Goal: Transaction & Acquisition: Purchase product/service

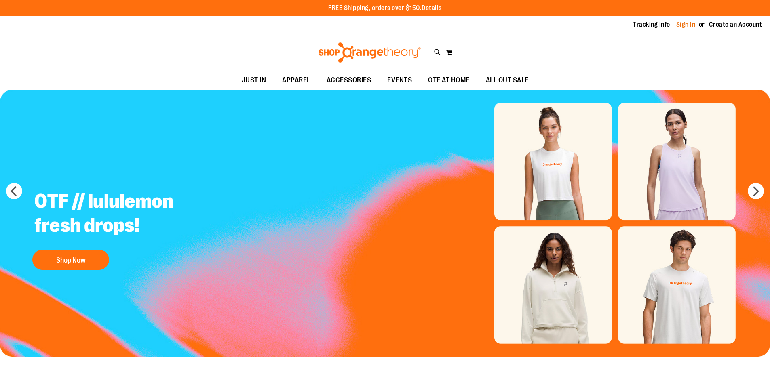
type input "**********"
click at [689, 25] on link "Sign In" at bounding box center [685, 24] width 19 height 9
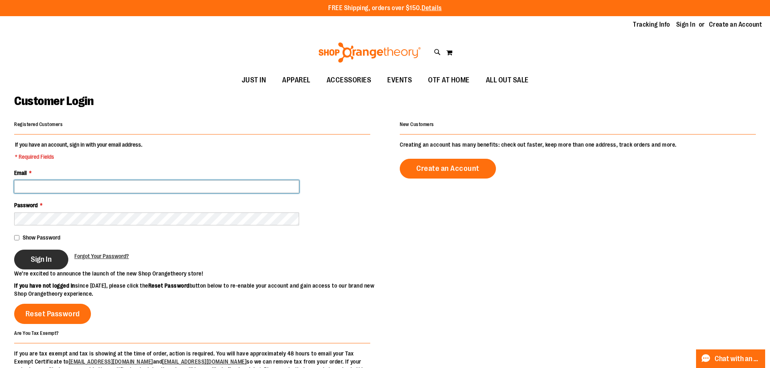
type input "**********"
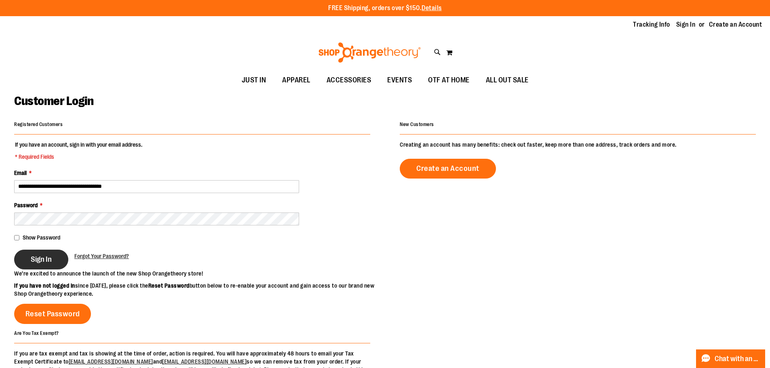
type input "**********"
click at [30, 260] on button "Sign In" at bounding box center [41, 260] width 54 height 20
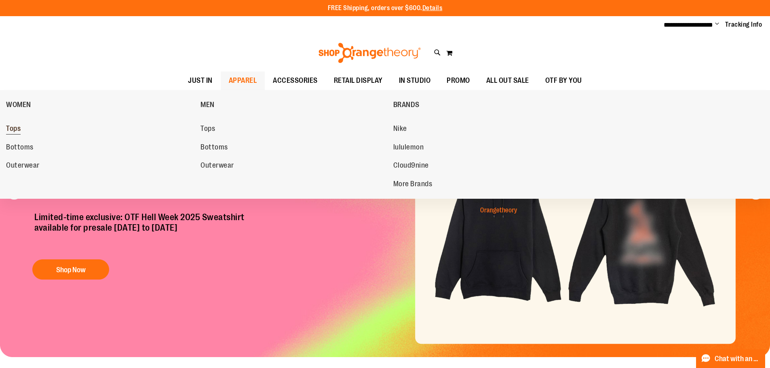
type input "**********"
click at [21, 133] on link "Tops" at bounding box center [99, 129] width 186 height 15
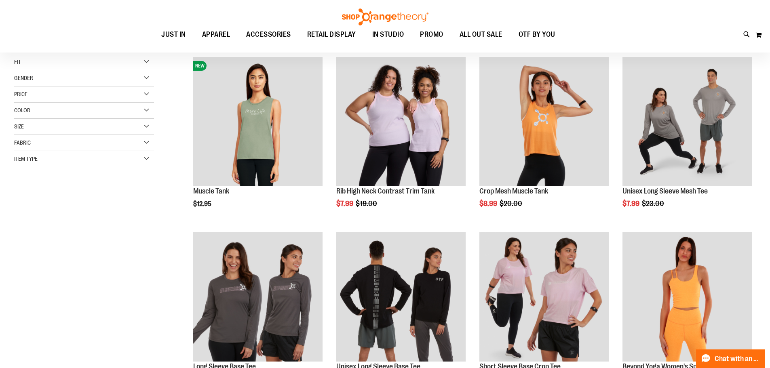
scroll to position [121, 0]
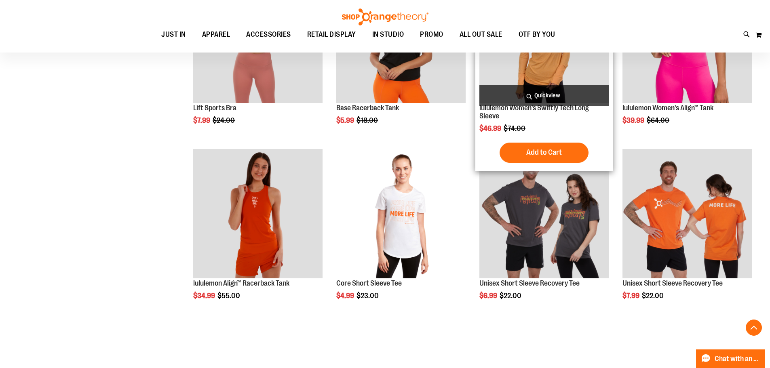
scroll to position [727, 0]
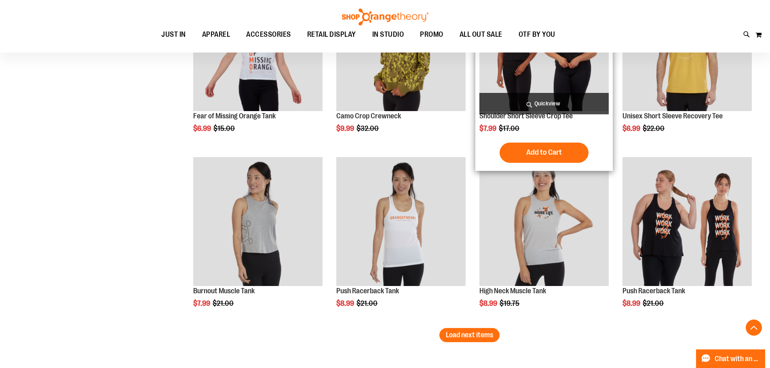
scroll to position [1414, 0]
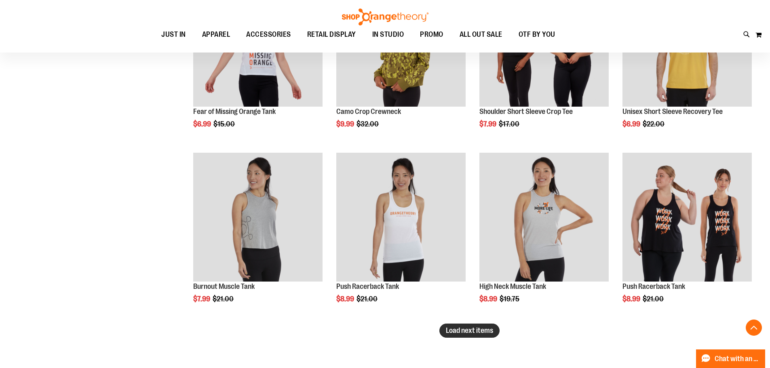
type input "**********"
click at [482, 330] on span "Load next items" at bounding box center [469, 331] width 47 height 8
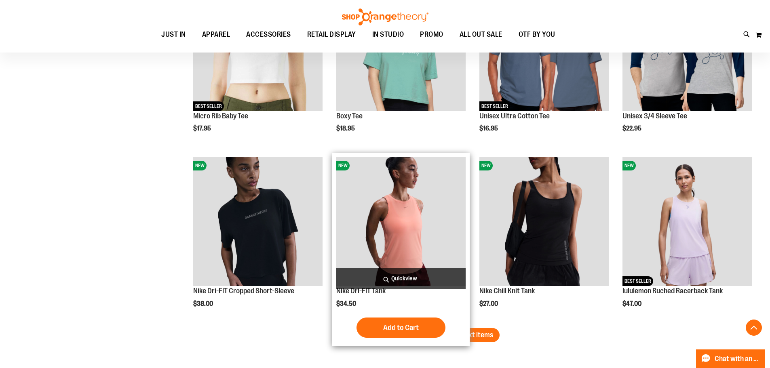
scroll to position [2061, 0]
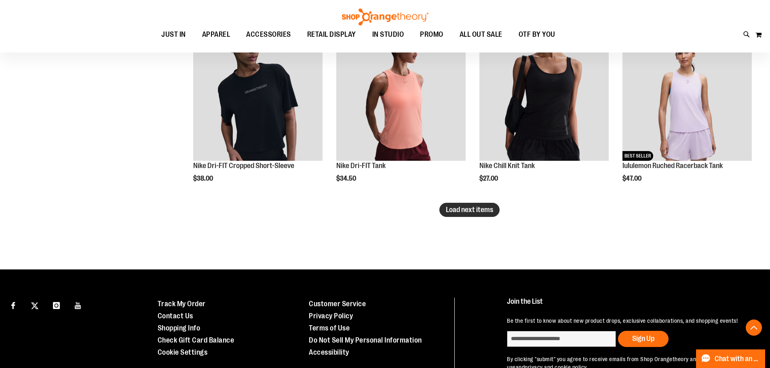
click at [455, 208] on span "Load next items" at bounding box center [469, 210] width 47 height 8
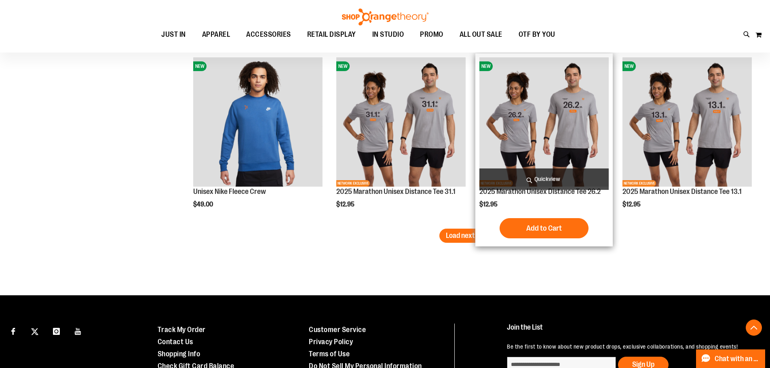
scroll to position [2586, 0]
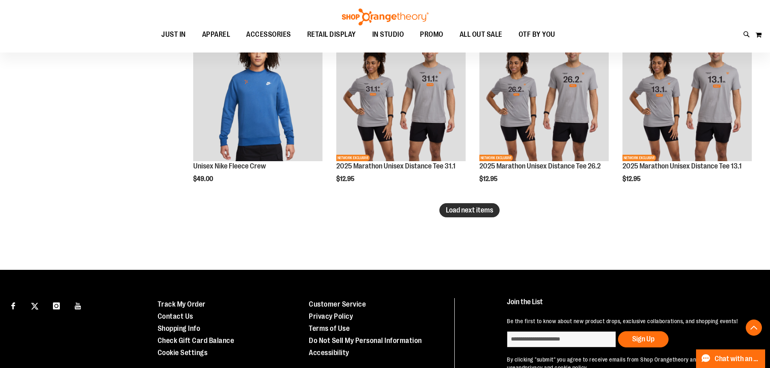
click at [471, 207] on span "Load next items" at bounding box center [469, 210] width 47 height 8
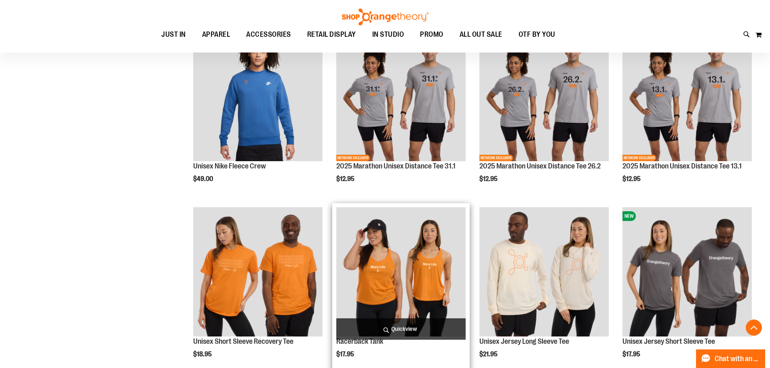
scroll to position [2627, 0]
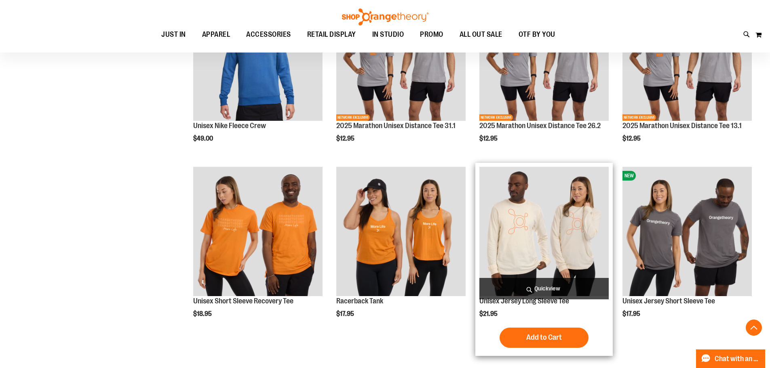
click at [557, 266] on img "product" at bounding box center [543, 231] width 129 height 129
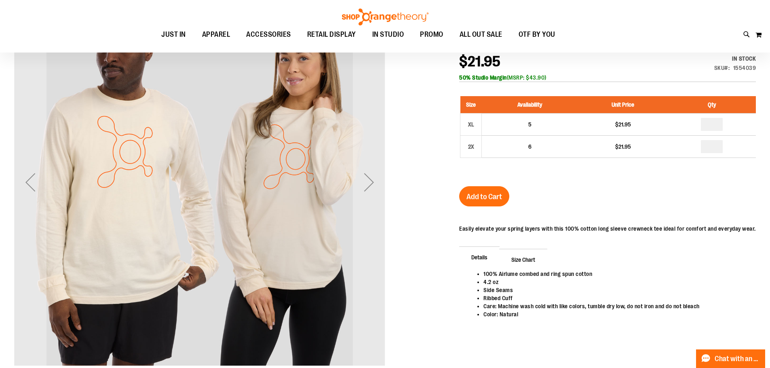
scroll to position [80, 0]
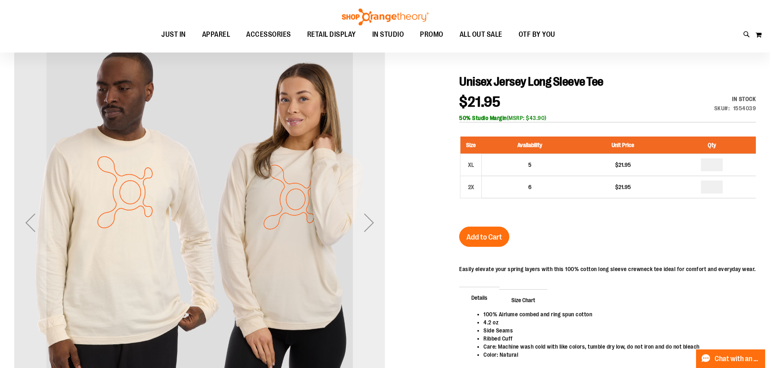
type input "**********"
click at [364, 231] on div "Next" at bounding box center [369, 223] width 32 height 32
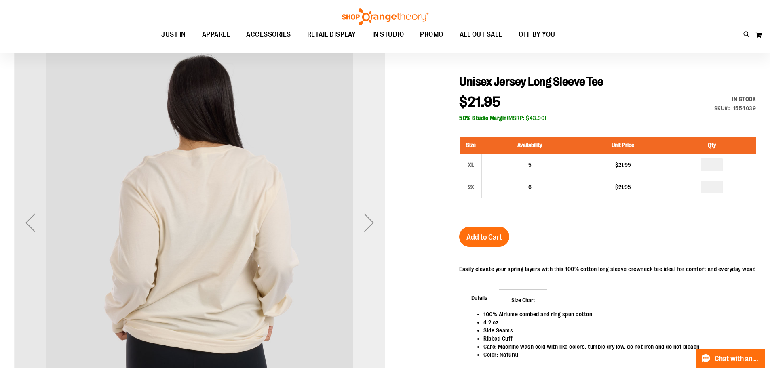
click at [364, 231] on div "Next" at bounding box center [369, 223] width 32 height 32
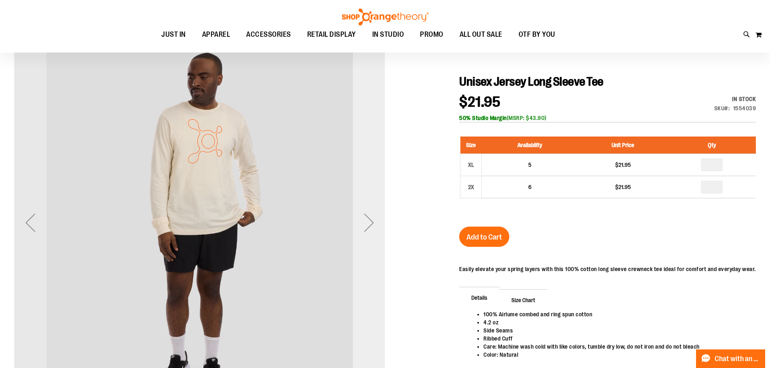
click at [364, 231] on div "Next" at bounding box center [369, 223] width 32 height 32
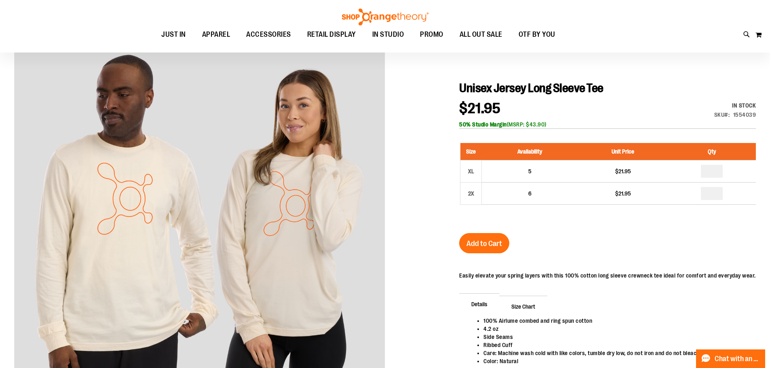
scroll to position [120, 0]
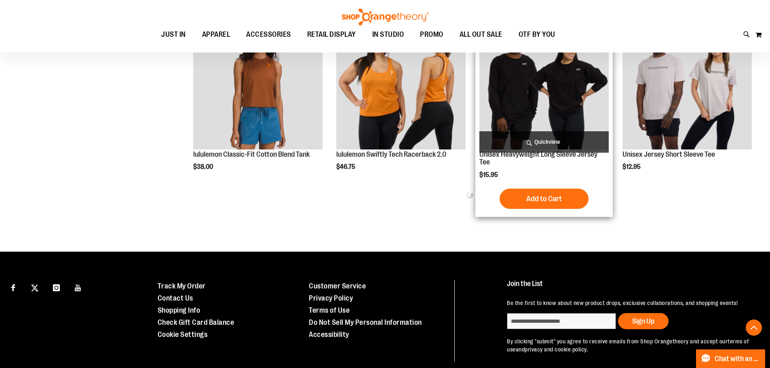
scroll to position [501, 0]
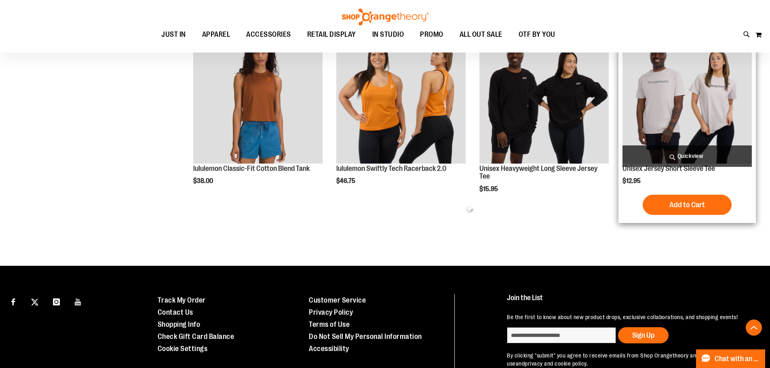
type input "**********"
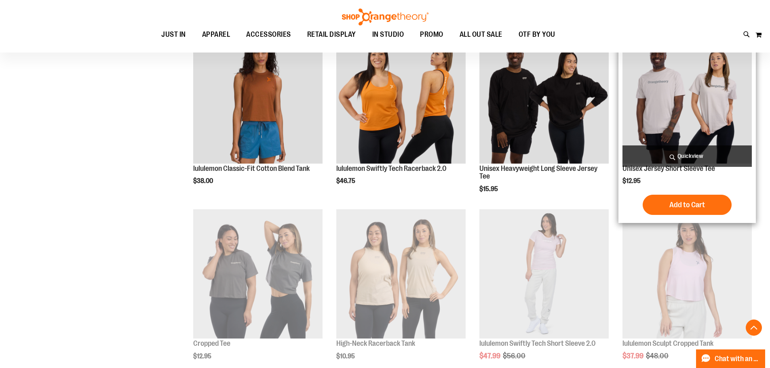
click at [651, 100] on img "product" at bounding box center [686, 98] width 129 height 129
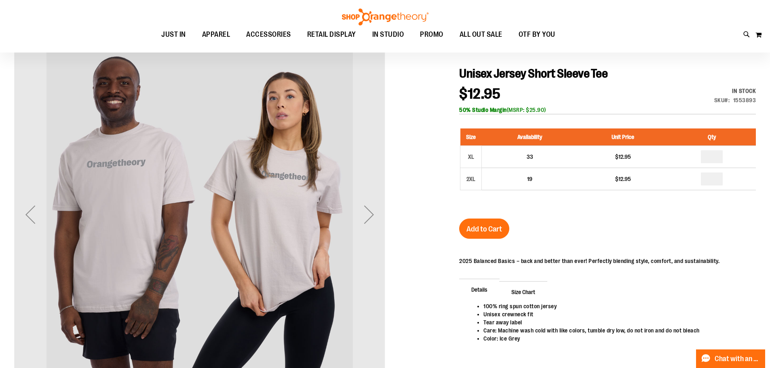
scroll to position [121, 0]
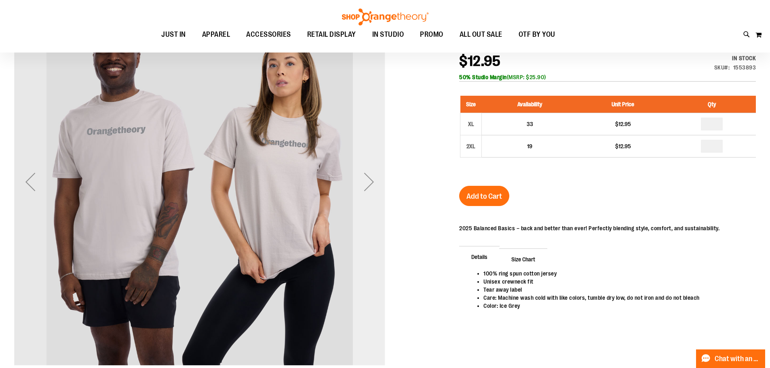
type input "**********"
click at [368, 186] on div "Next" at bounding box center [369, 182] width 32 height 32
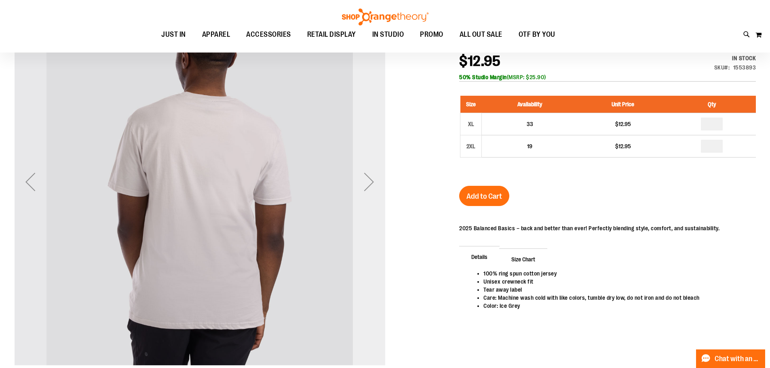
click at [369, 186] on div "Next" at bounding box center [369, 182] width 32 height 32
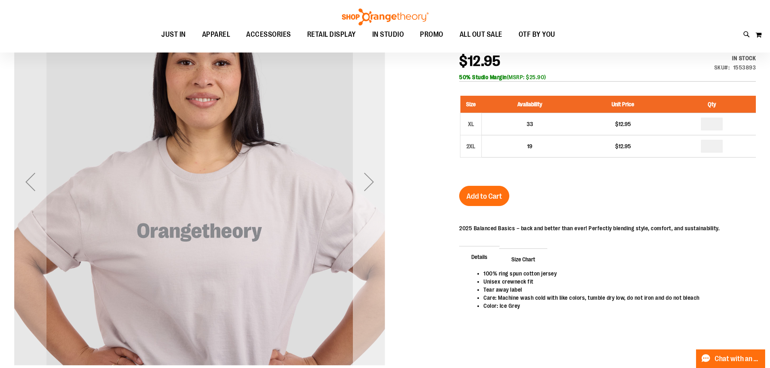
click at [369, 186] on div "Next" at bounding box center [369, 182] width 32 height 32
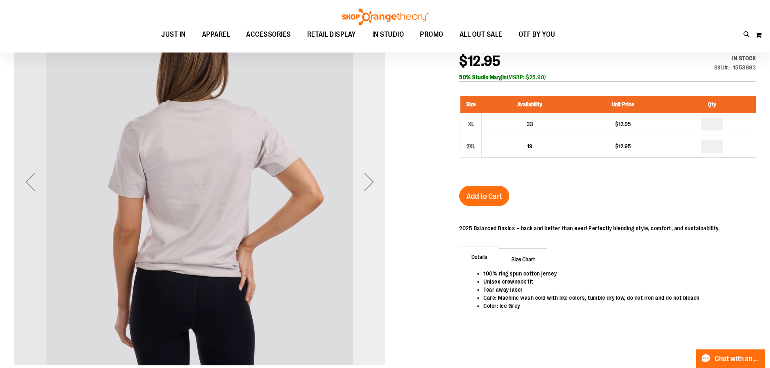
click at [367, 189] on div "Next" at bounding box center [369, 182] width 32 height 32
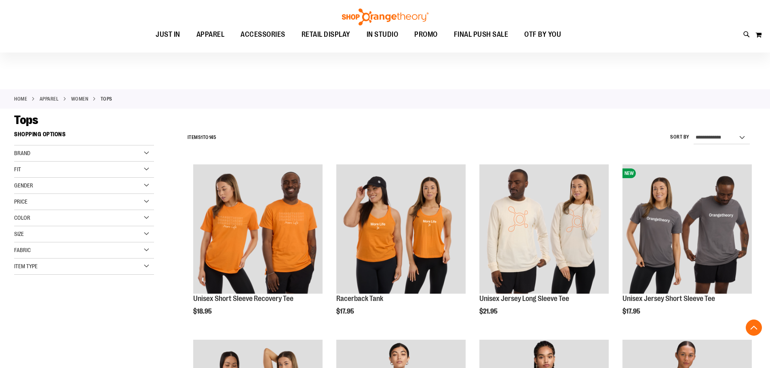
scroll to position [392, 0]
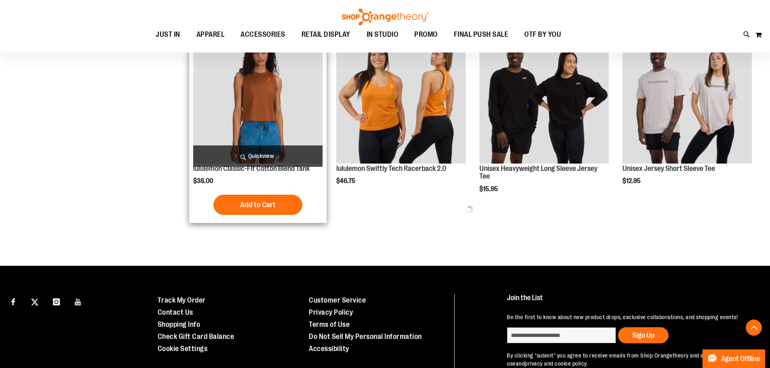
type input "**********"
click at [240, 88] on img "product" at bounding box center [257, 98] width 129 height 129
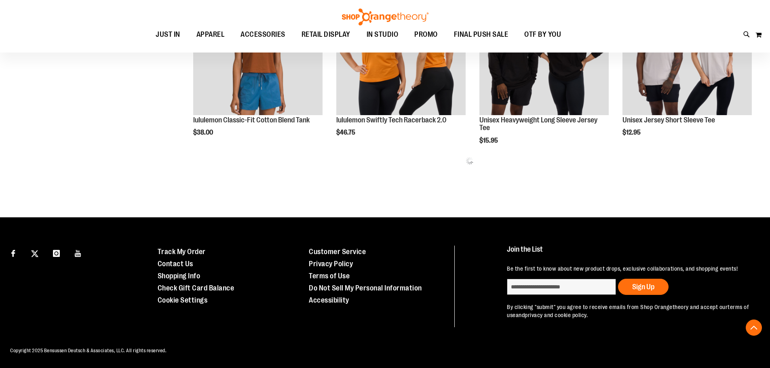
scroll to position [392, 0]
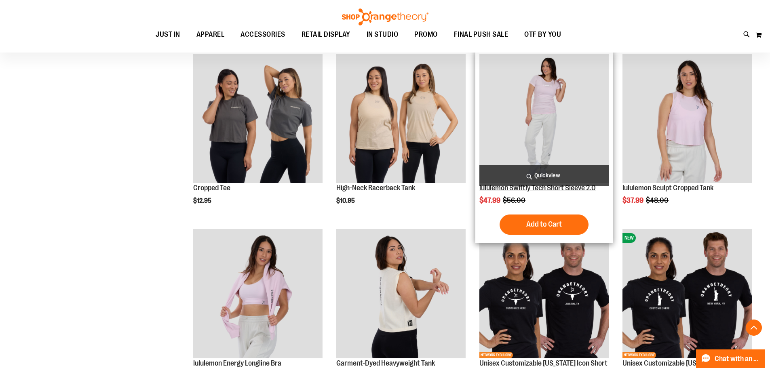
scroll to position [594, 0]
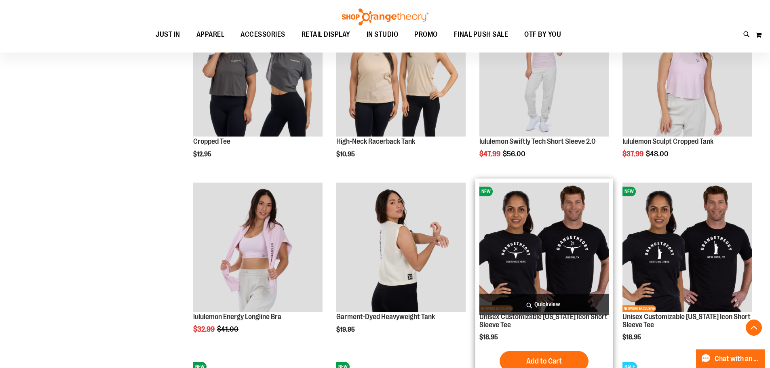
type input "**********"
click at [538, 215] on img "product" at bounding box center [543, 247] width 129 height 129
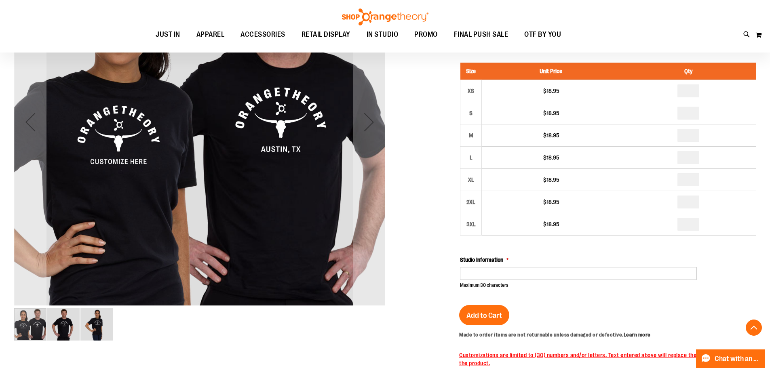
scroll to position [161, 0]
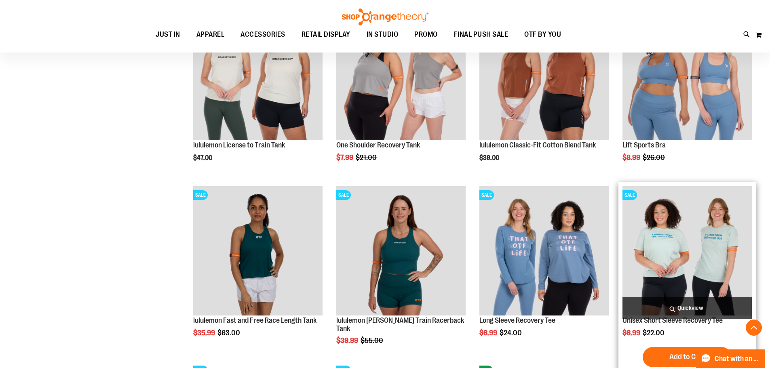
scroll to position [808, 0]
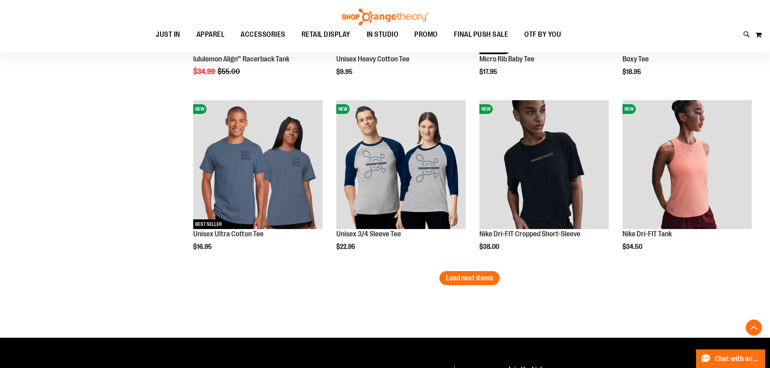
scroll to position [1495, 0]
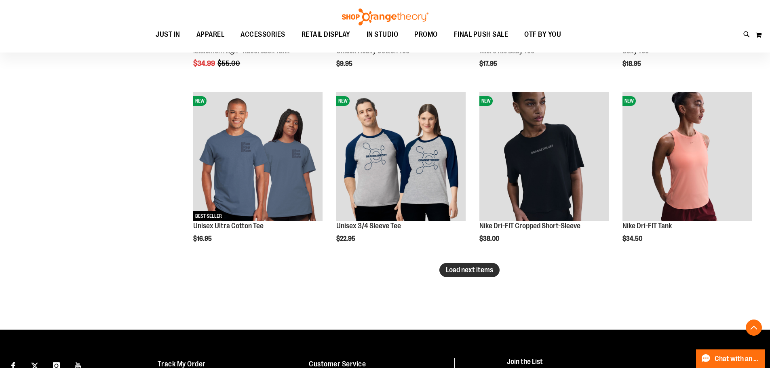
type input "**********"
click at [475, 272] on span "Load next items" at bounding box center [469, 270] width 47 height 8
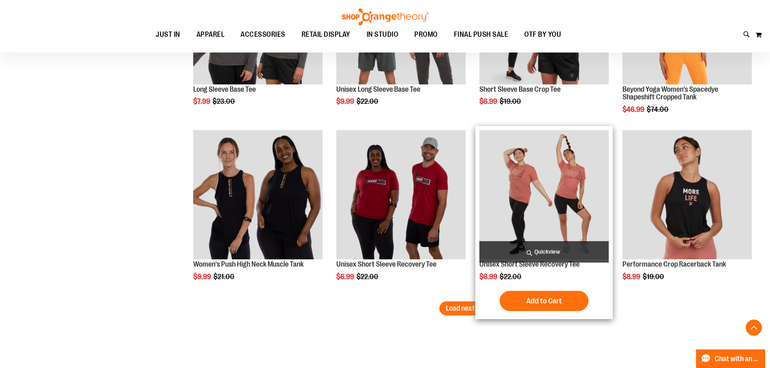
scroll to position [2101, 0]
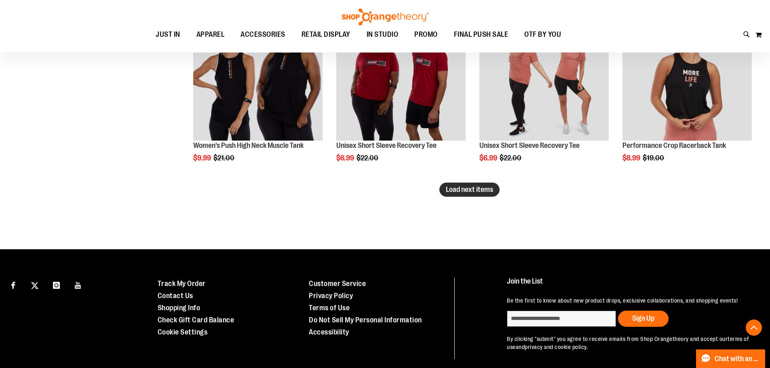
click at [475, 186] on span "Load next items" at bounding box center [469, 190] width 47 height 8
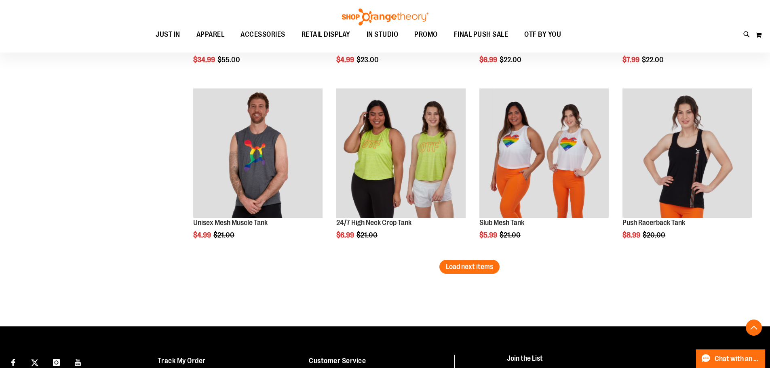
scroll to position [2627, 0]
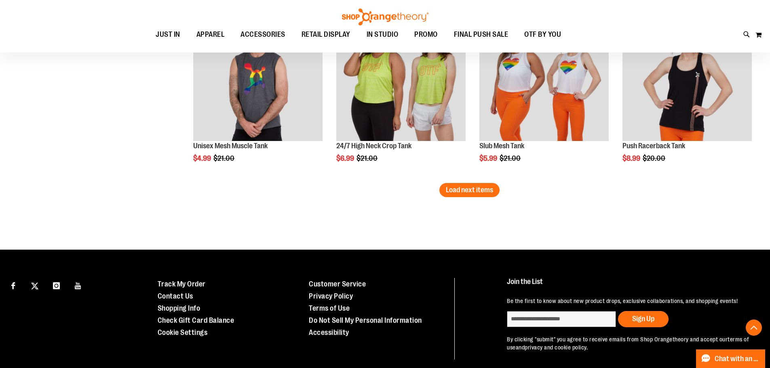
click at [472, 187] on span "Load next items" at bounding box center [469, 190] width 47 height 8
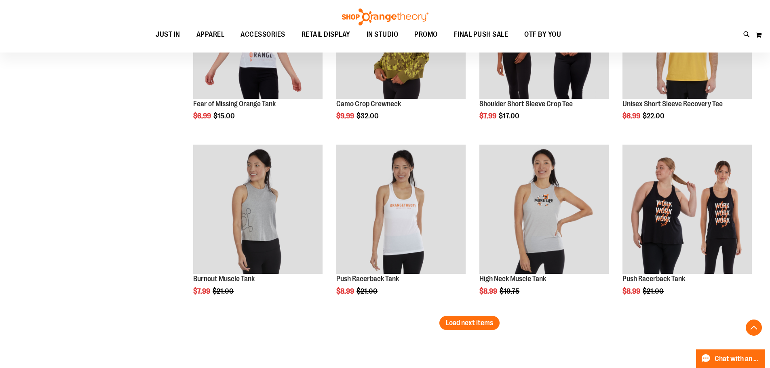
scroll to position [3031, 0]
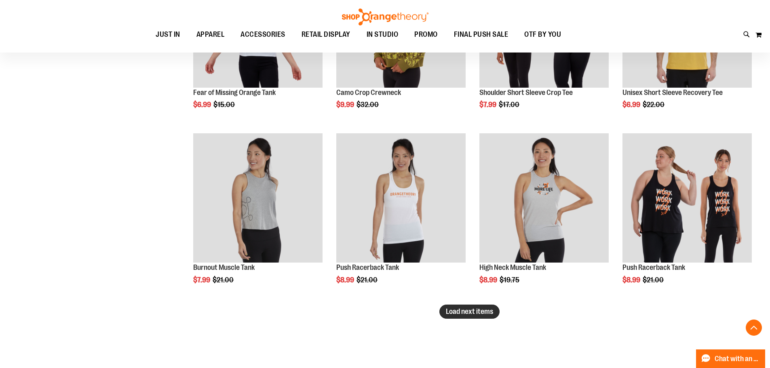
click at [466, 309] on span "Load next items" at bounding box center [469, 312] width 47 height 8
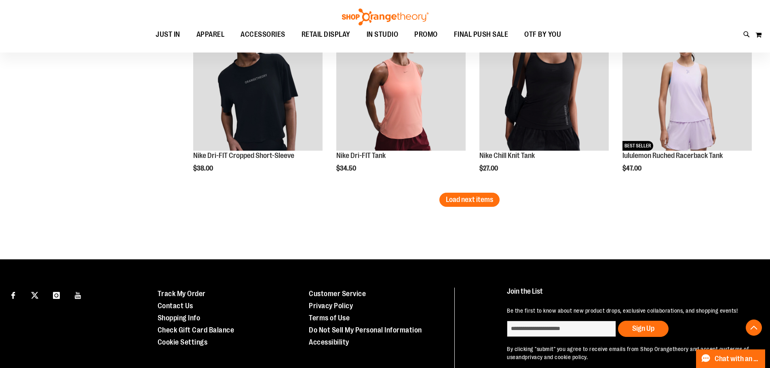
scroll to position [3704, 0]
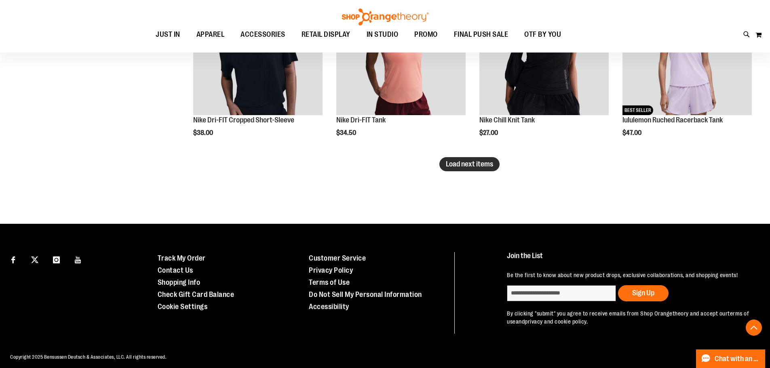
click at [460, 167] on span "Load next items" at bounding box center [469, 164] width 47 height 8
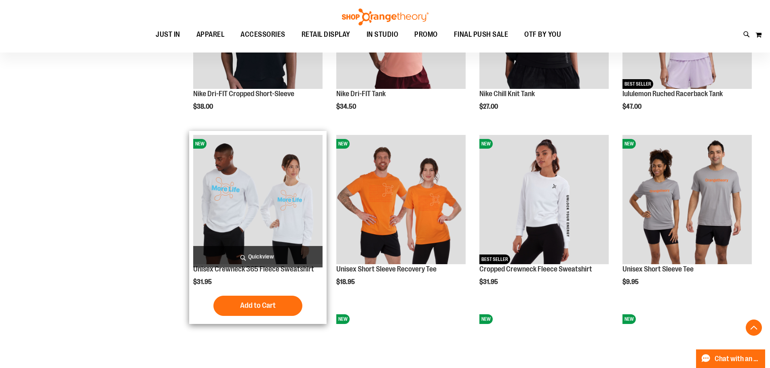
scroll to position [3744, 0]
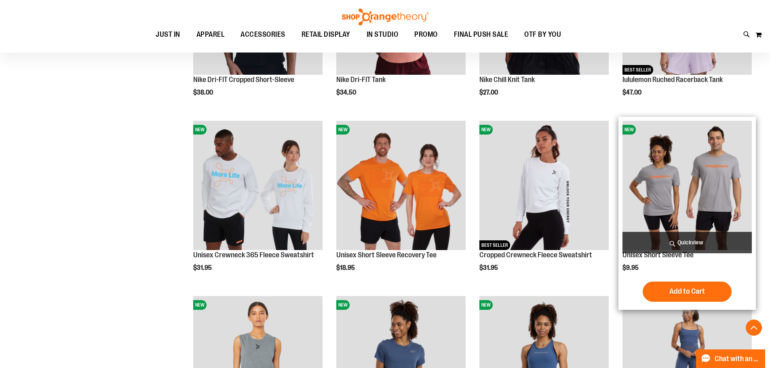
click at [683, 177] on img "product" at bounding box center [686, 185] width 129 height 129
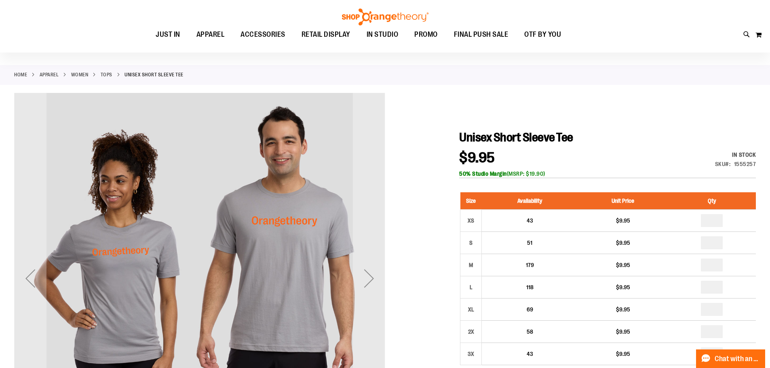
scroll to position [80, 0]
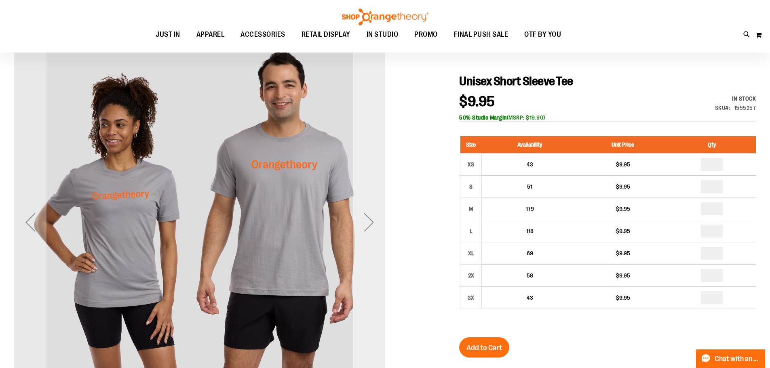
type input "**********"
click at [373, 230] on div "Next" at bounding box center [369, 222] width 32 height 32
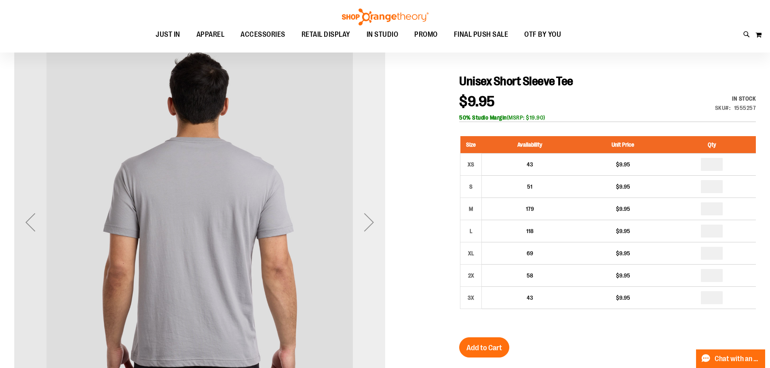
click at [373, 230] on div "Next" at bounding box center [369, 222] width 32 height 32
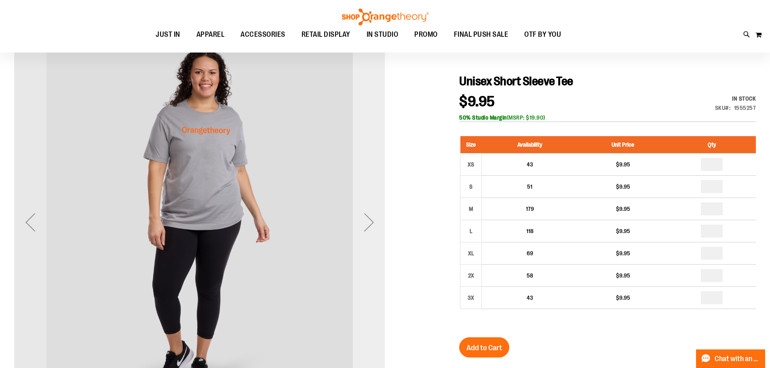
click at [373, 230] on div "Next" at bounding box center [369, 222] width 32 height 32
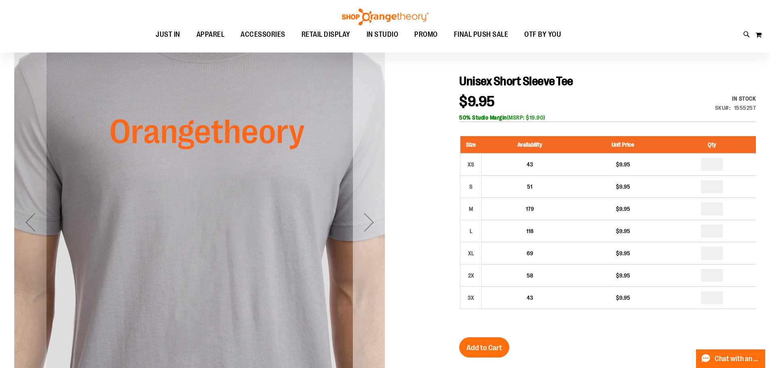
click at [369, 223] on div "Next" at bounding box center [369, 222] width 32 height 32
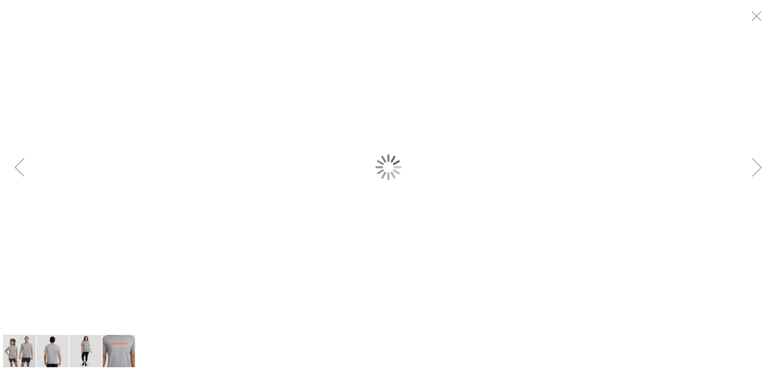
scroll to position [0, 0]
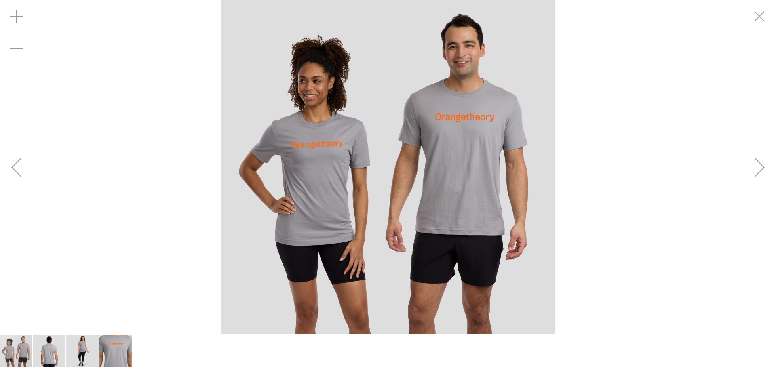
click at [753, 154] on div "Next" at bounding box center [760, 167] width 32 height 32
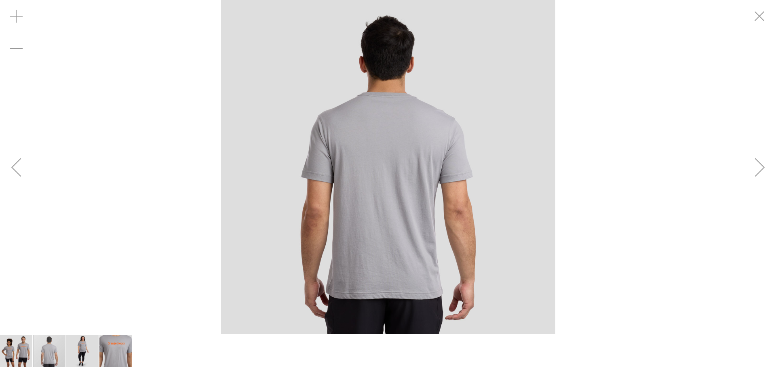
click at [753, 154] on div "Next" at bounding box center [760, 167] width 32 height 32
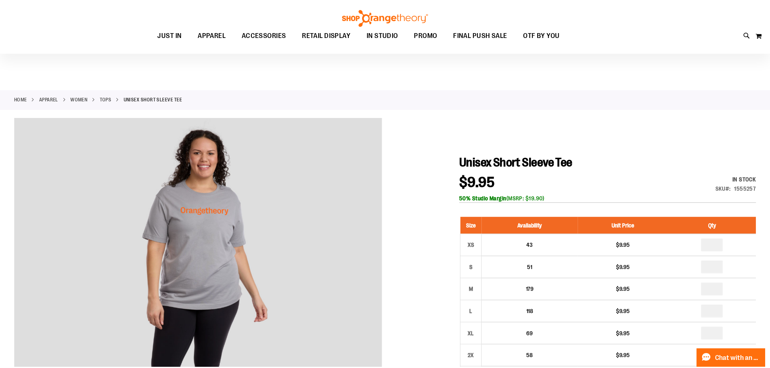
scroll to position [80, 0]
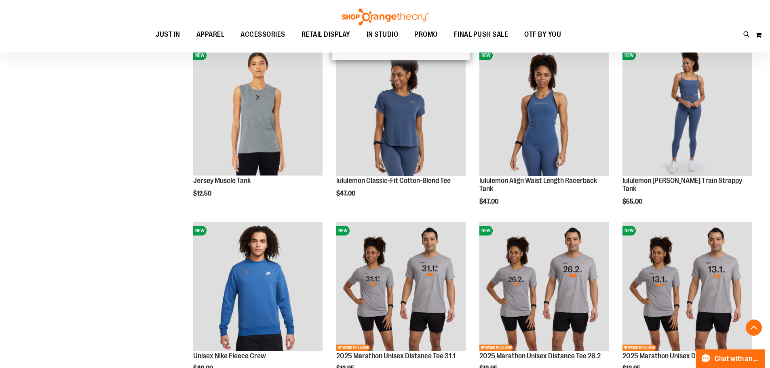
scroll to position [323, 0]
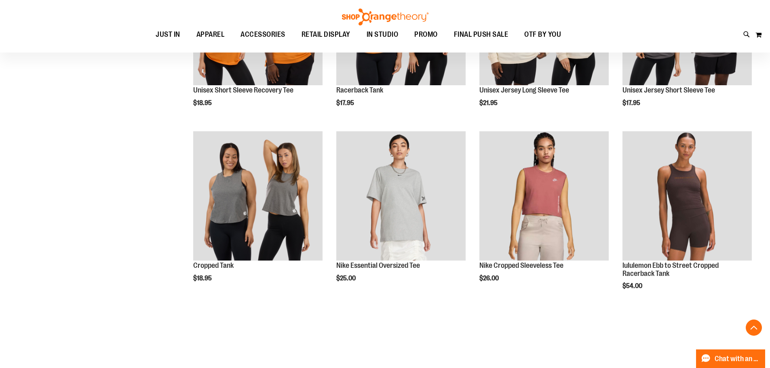
scroll to position [767, 0]
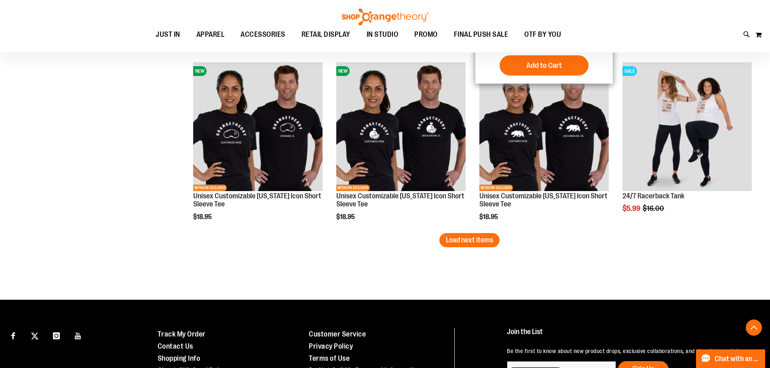
scroll to position [1535, 0]
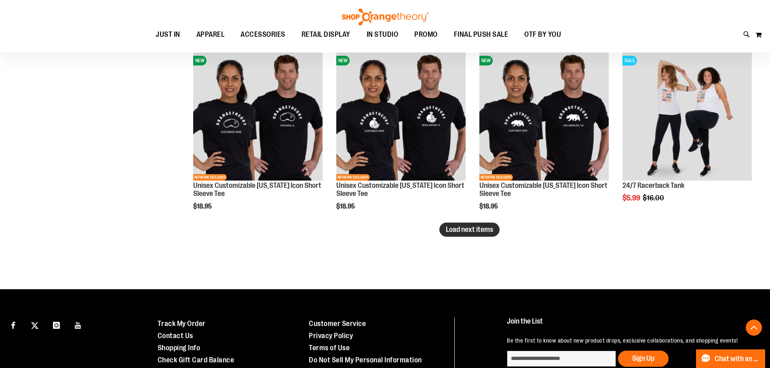
type input "**********"
click at [481, 234] on span "Load next items" at bounding box center [469, 230] width 47 height 8
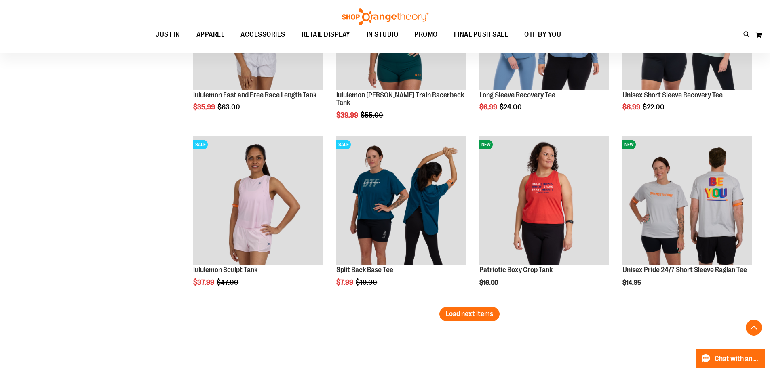
scroll to position [1980, 0]
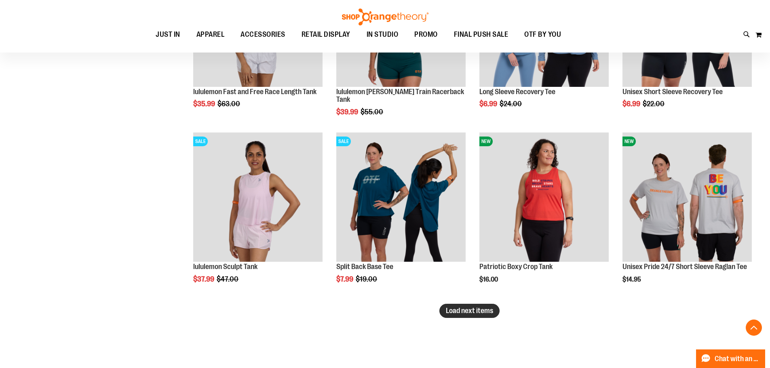
click at [464, 309] on span "Load next items" at bounding box center [469, 311] width 47 height 8
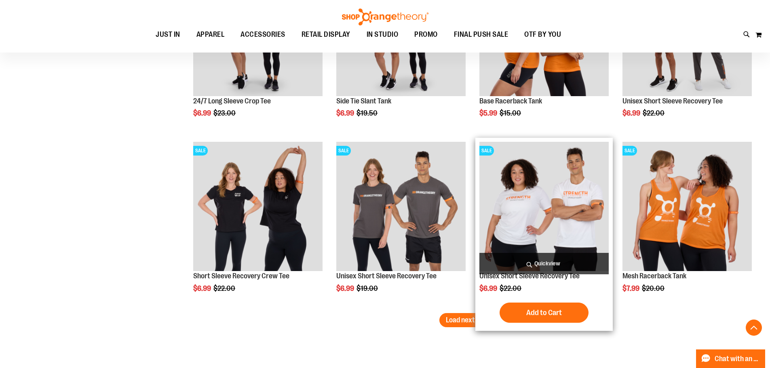
scroll to position [2546, 0]
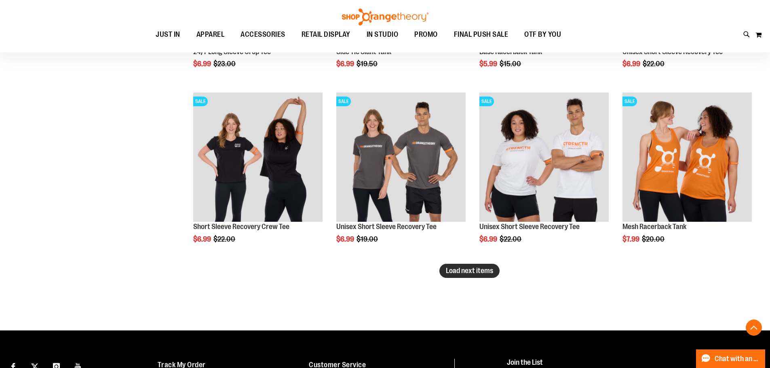
click at [455, 274] on span "Load next items" at bounding box center [469, 271] width 47 height 8
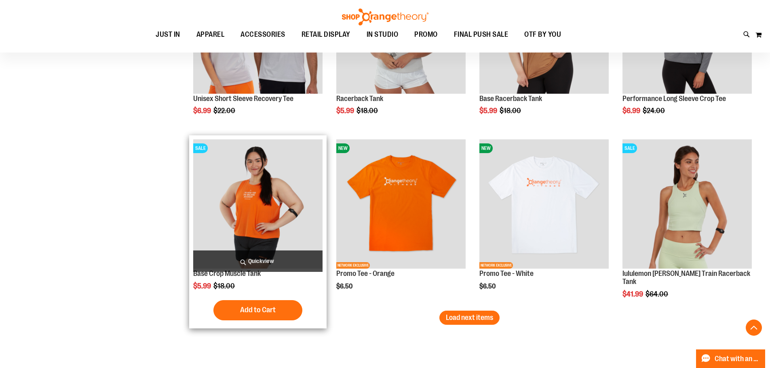
scroll to position [3031, 0]
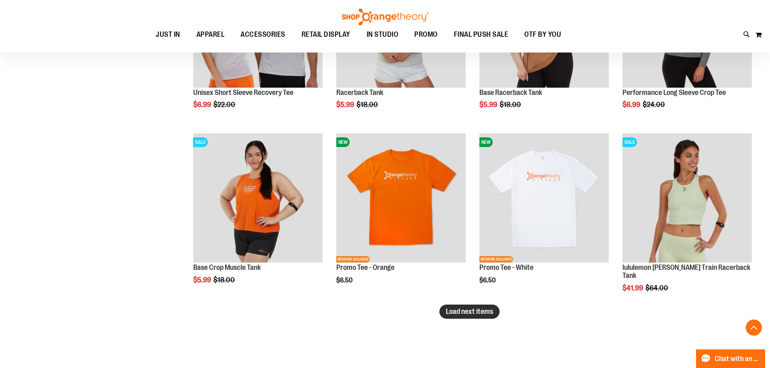
click at [466, 314] on span "Load next items" at bounding box center [469, 312] width 47 height 8
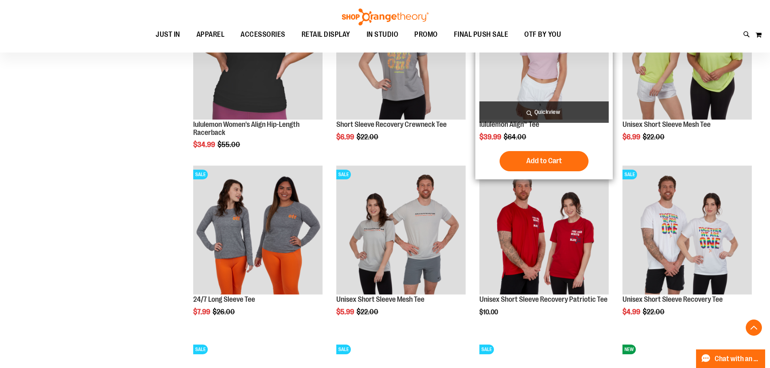
scroll to position [3354, 0]
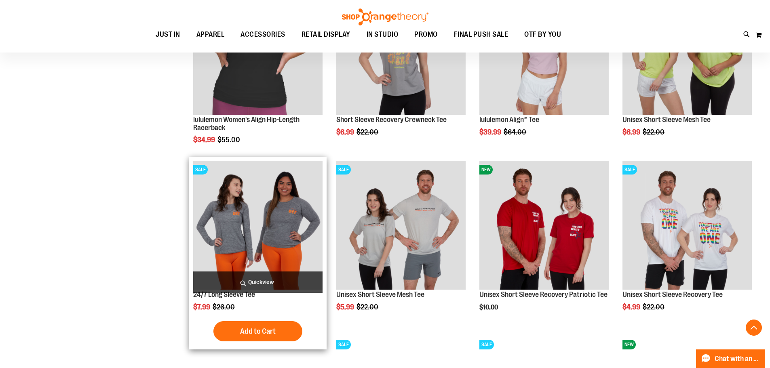
click at [292, 194] on img "product" at bounding box center [257, 225] width 129 height 129
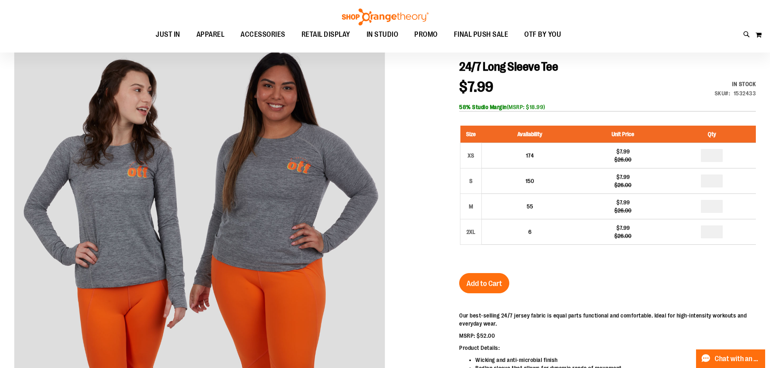
scroll to position [80, 0]
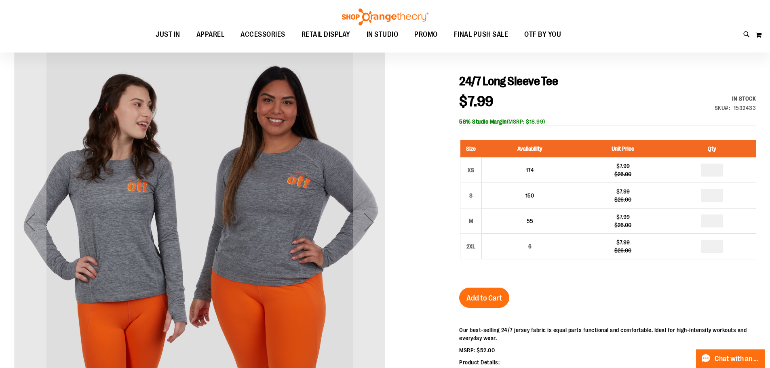
type input "**********"
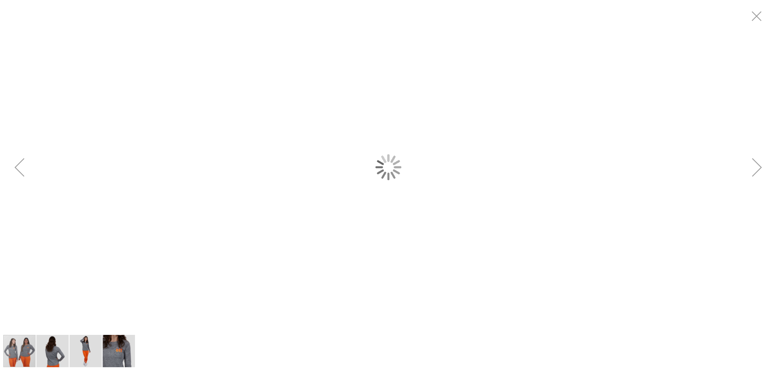
scroll to position [0, 0]
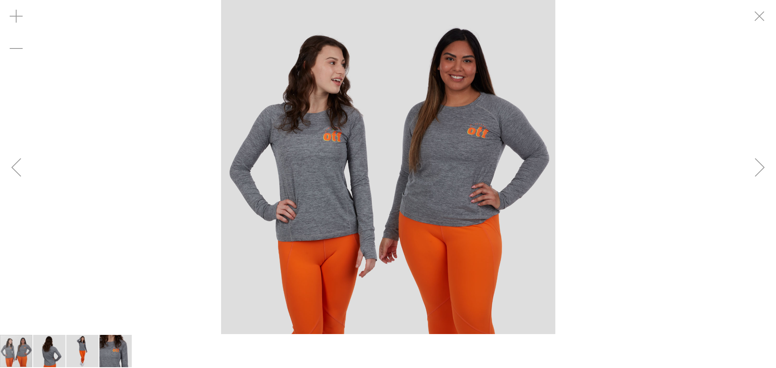
click at [761, 160] on div "Next" at bounding box center [760, 167] width 32 height 32
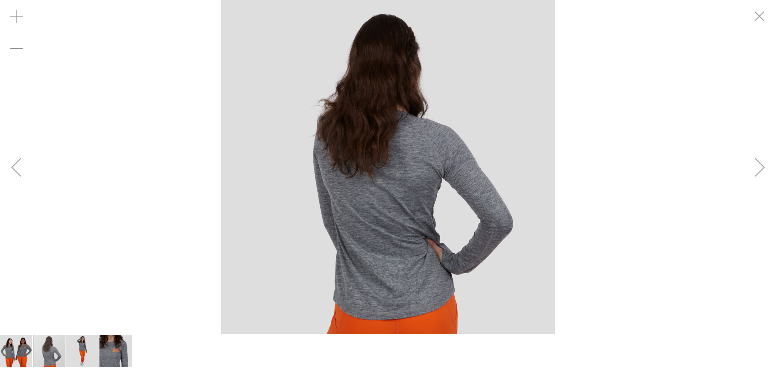
click at [761, 160] on div "Next" at bounding box center [760, 167] width 32 height 32
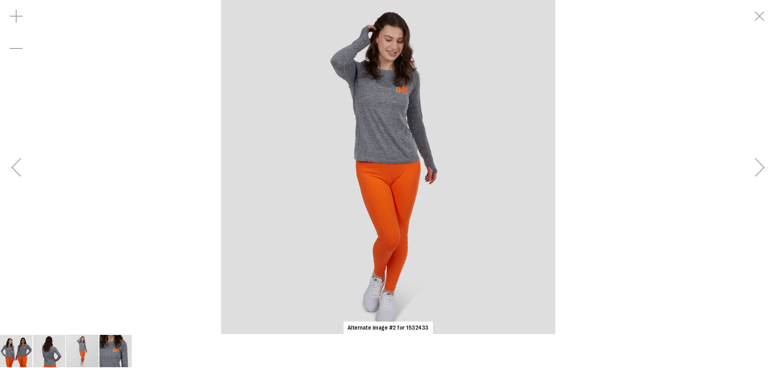
click at [761, 160] on div "Next" at bounding box center [760, 167] width 32 height 32
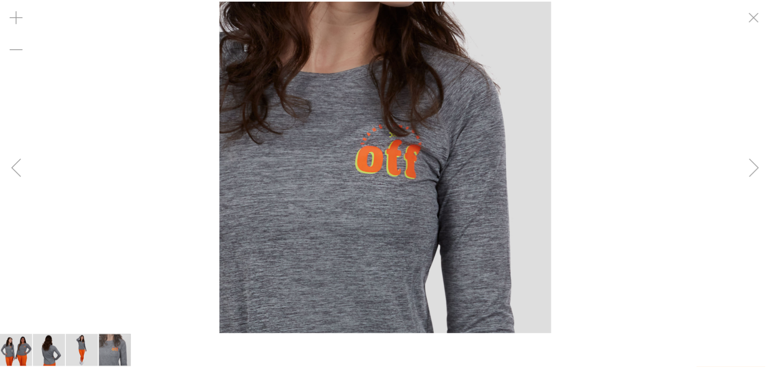
scroll to position [80, 0]
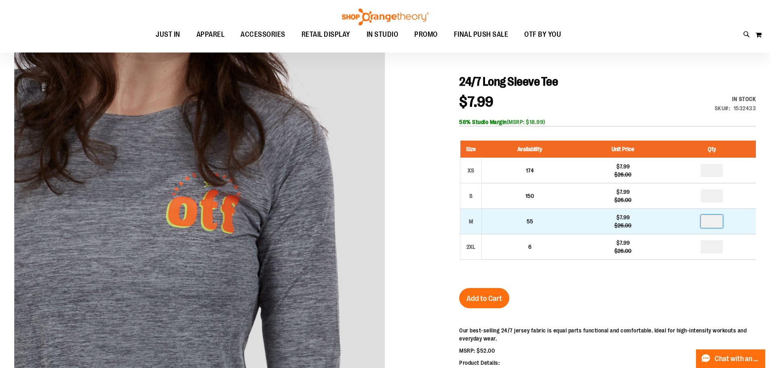
click at [717, 225] on input "number" at bounding box center [712, 221] width 22 height 13
type input "*"
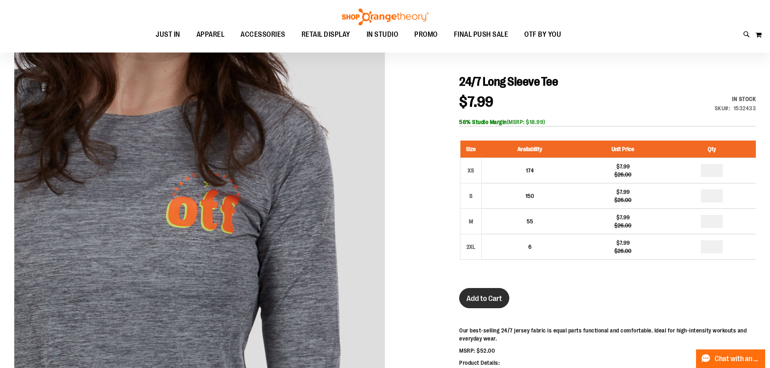
click at [503, 303] on button "Add to Cart" at bounding box center [484, 298] width 50 height 20
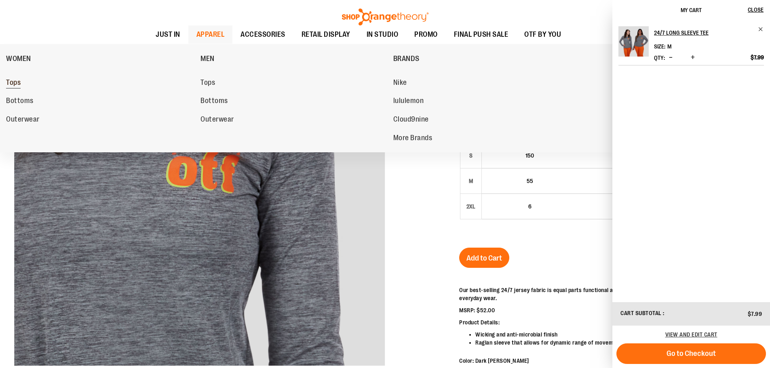
click at [17, 85] on span "Tops" at bounding box center [13, 83] width 15 height 10
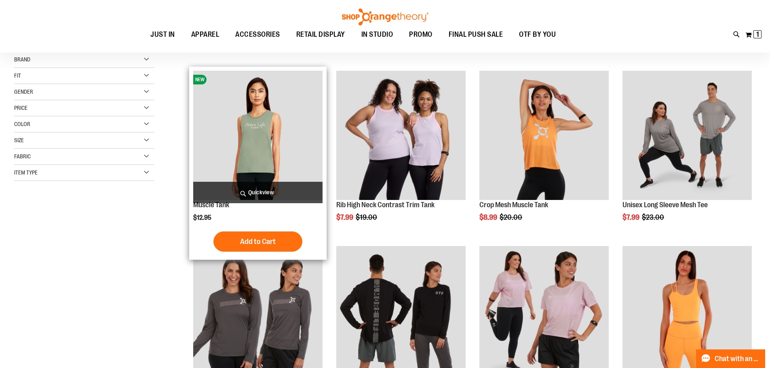
scroll to position [80, 0]
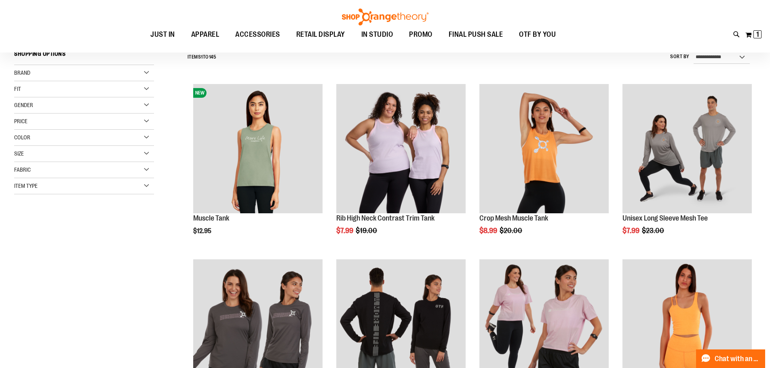
type input "**********"
click at [147, 153] on div "Size" at bounding box center [84, 154] width 140 height 16
click at [55, 173] on div "M" at bounding box center [50, 174] width 12 height 12
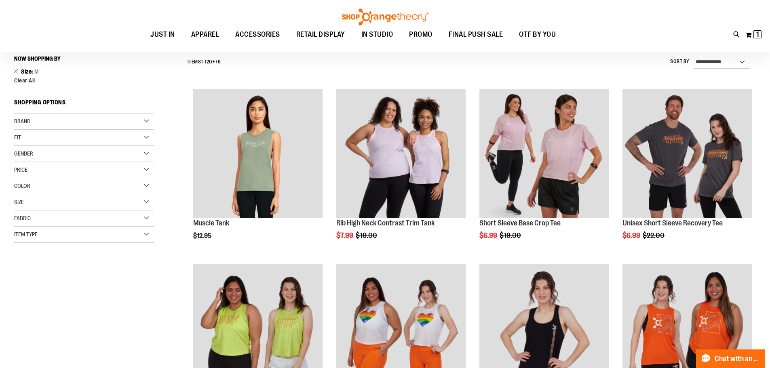
scroll to position [75, 0]
click at [147, 138] on div "Fit" at bounding box center [84, 138] width 140 height 16
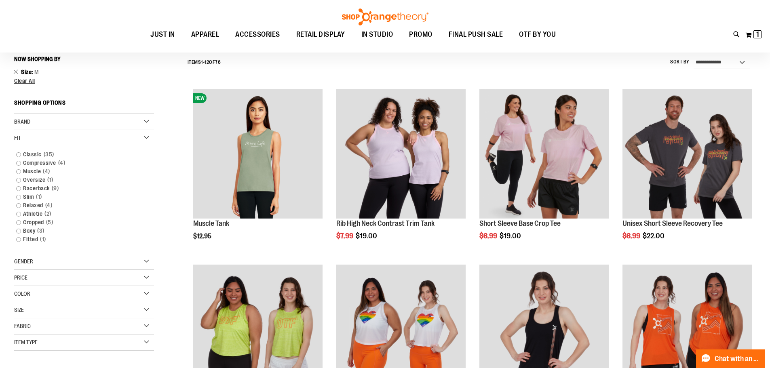
click at [147, 138] on div "Fit" at bounding box center [84, 138] width 140 height 16
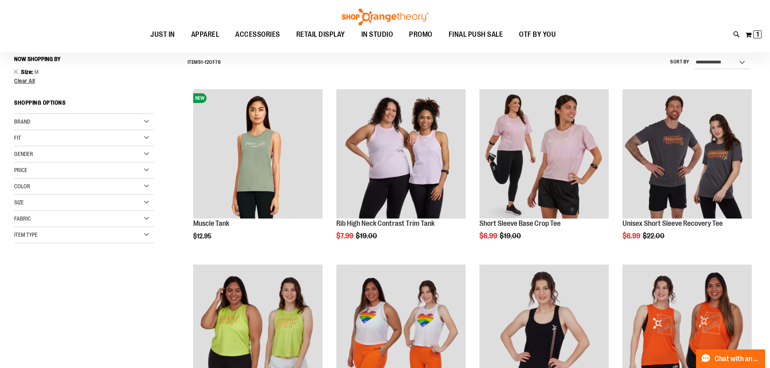
click at [146, 122] on div "Brand" at bounding box center [84, 122] width 140 height 16
click at [150, 232] on div "Item Type" at bounding box center [84, 235] width 140 height 16
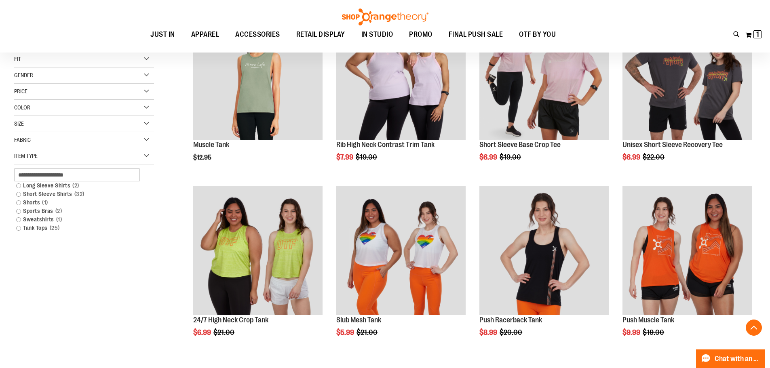
scroll to position [156, 0]
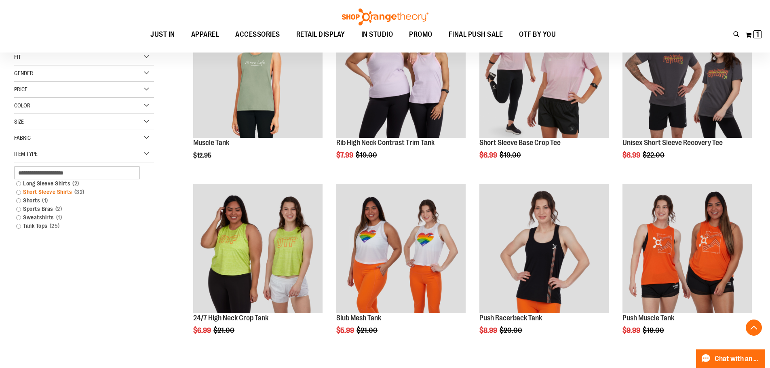
click at [61, 195] on link "Short Sleeve Shirts 32 items" at bounding box center [79, 192] width 134 height 8
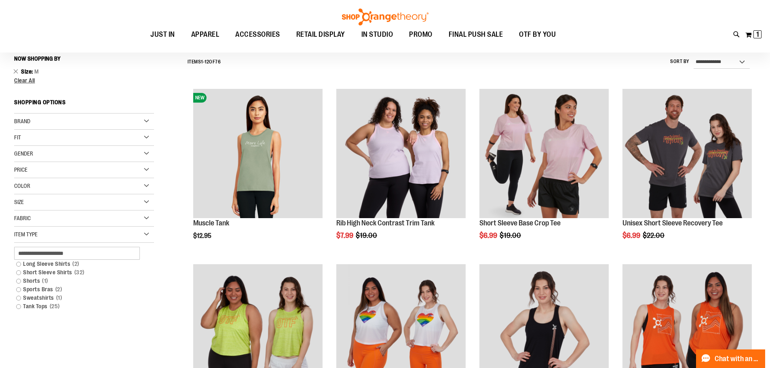
scroll to position [75, 0]
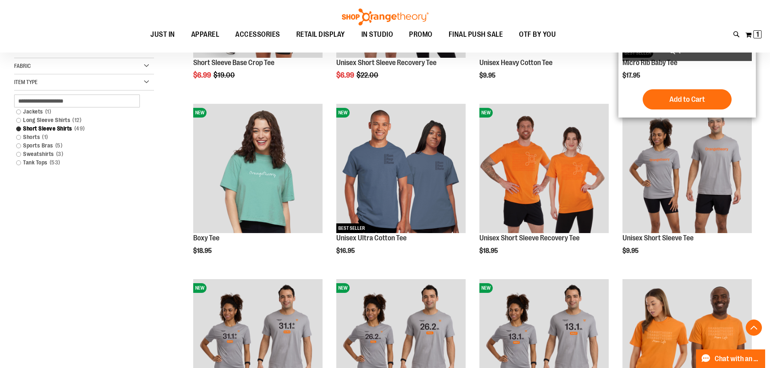
scroll to position [237, 0]
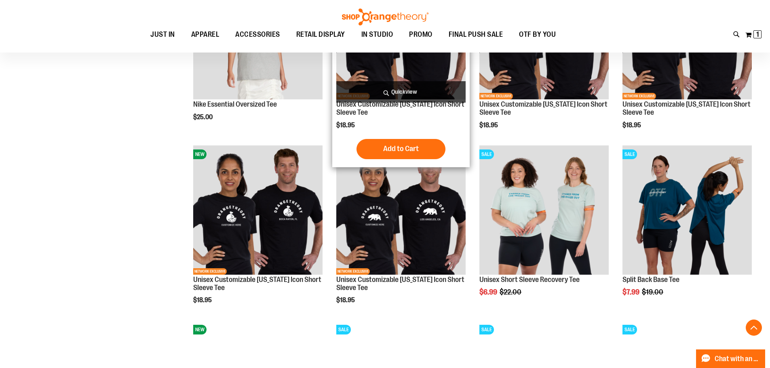
scroll to position [762, 0]
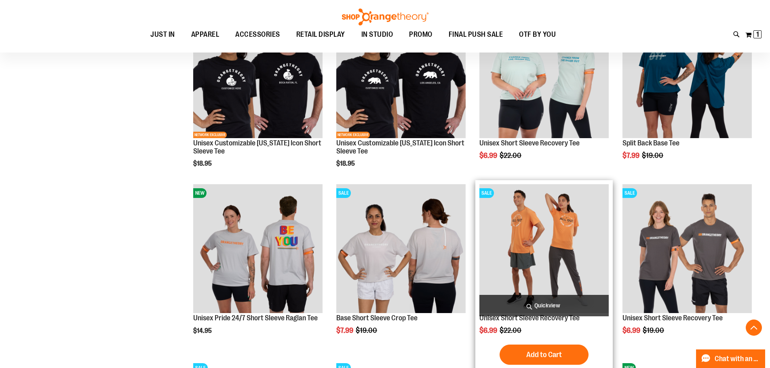
scroll to position [843, 0]
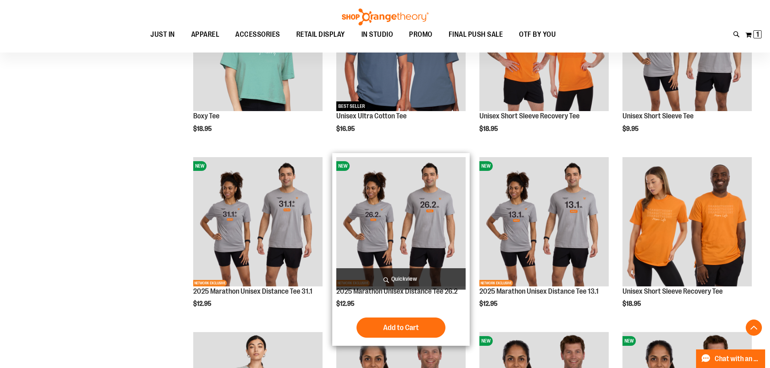
scroll to position [318, 0]
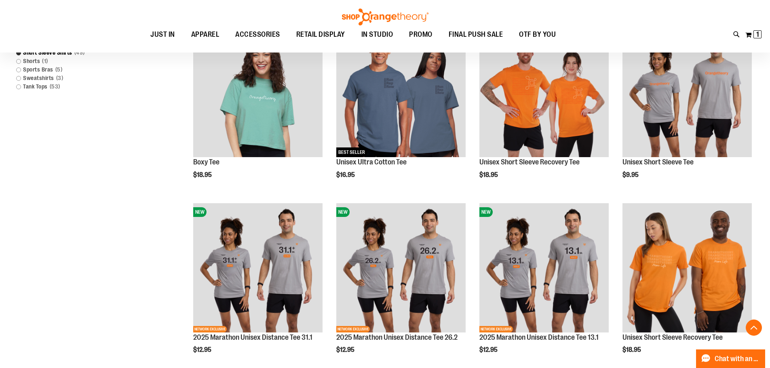
scroll to position [318, 0]
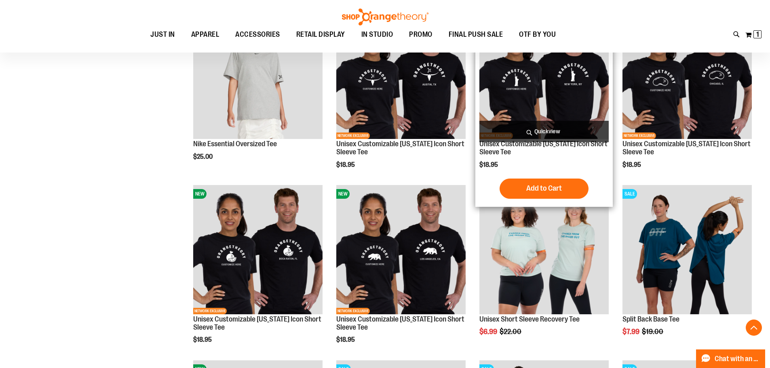
scroll to position [681, 0]
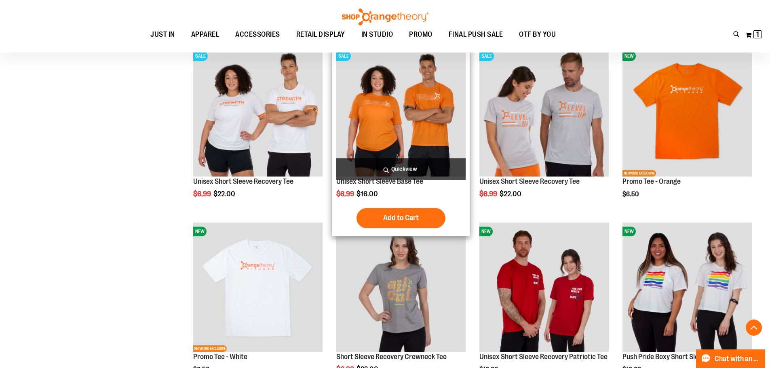
scroll to position [1207, 0]
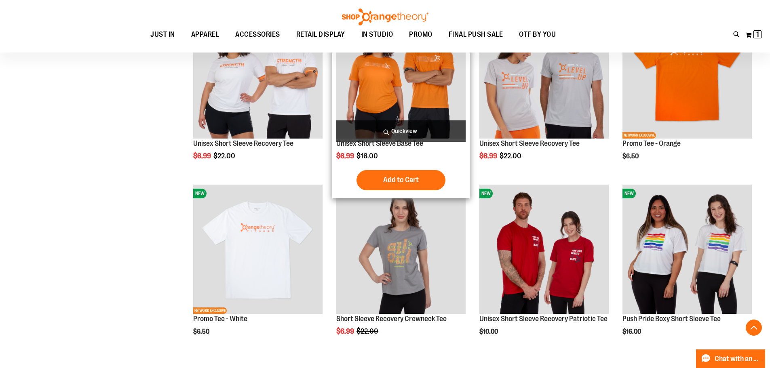
click at [417, 87] on img "product" at bounding box center [400, 73] width 129 height 129
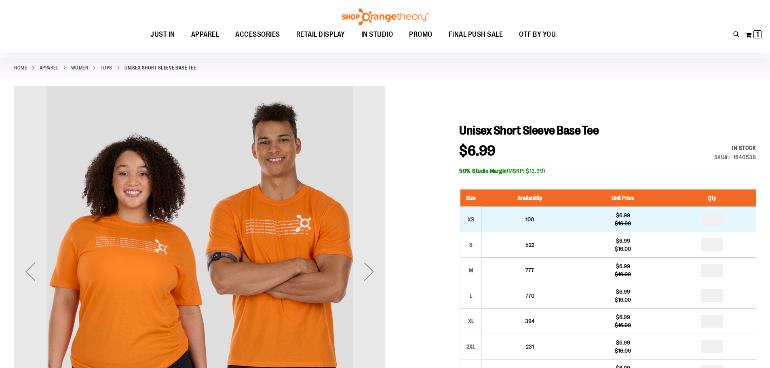
scroll to position [80, 0]
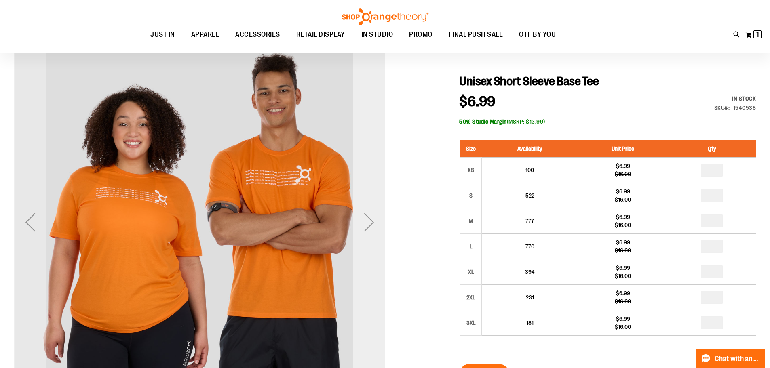
type input "**********"
click at [369, 225] on div "Next" at bounding box center [369, 222] width 32 height 32
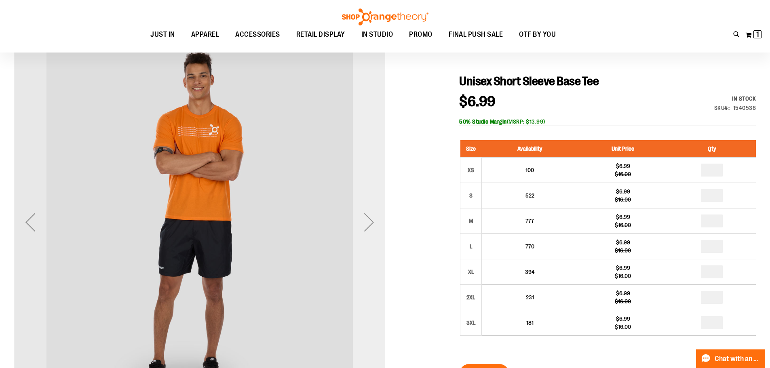
click at [369, 225] on div "Next" at bounding box center [369, 222] width 32 height 32
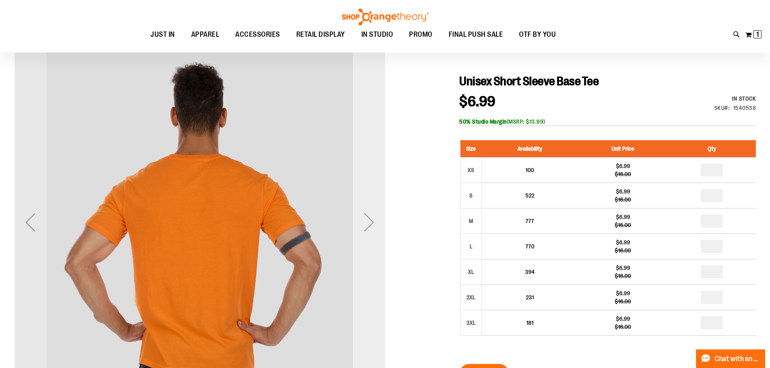
click at [369, 225] on div "Next" at bounding box center [369, 222] width 32 height 32
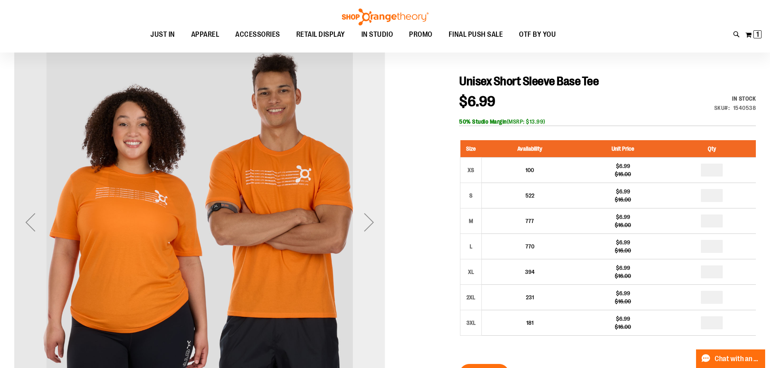
click at [363, 220] on div "Next" at bounding box center [369, 222] width 32 height 32
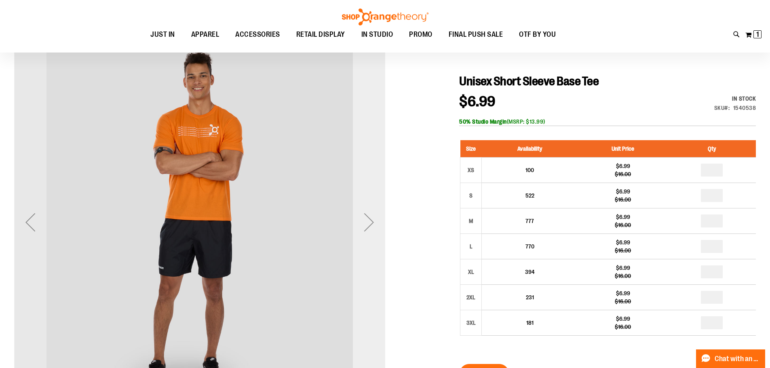
click at [363, 220] on div "Next" at bounding box center [369, 222] width 32 height 32
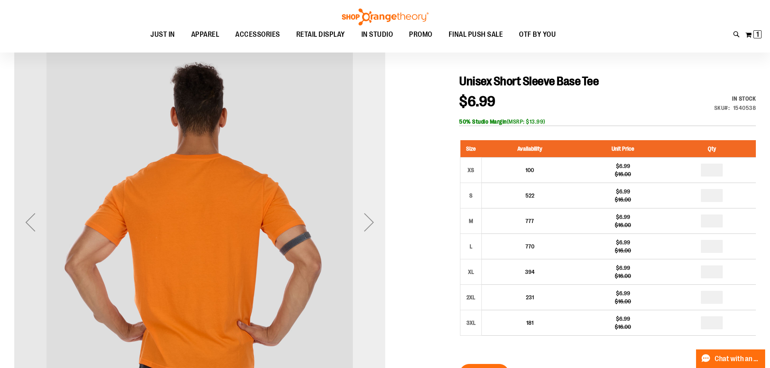
click at [363, 231] on div "Next" at bounding box center [369, 222] width 32 height 32
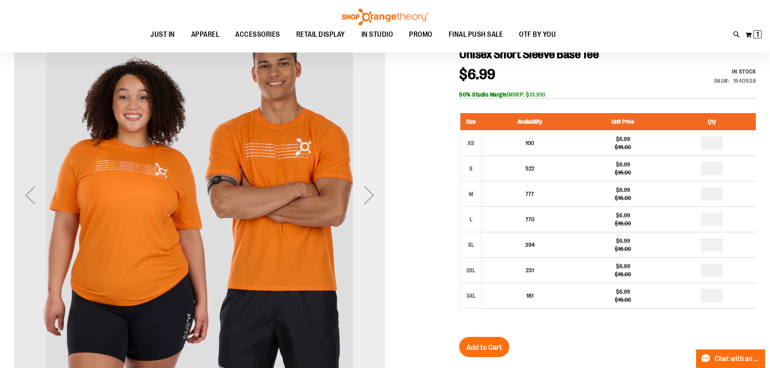
scroll to position [121, 0]
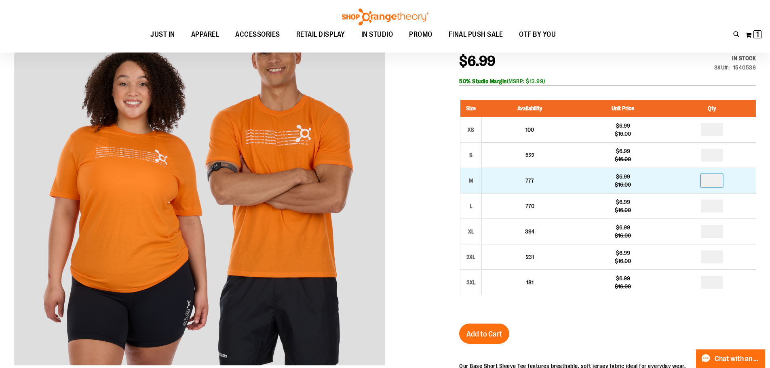
click at [721, 183] on input "number" at bounding box center [712, 180] width 22 height 13
type input "*"
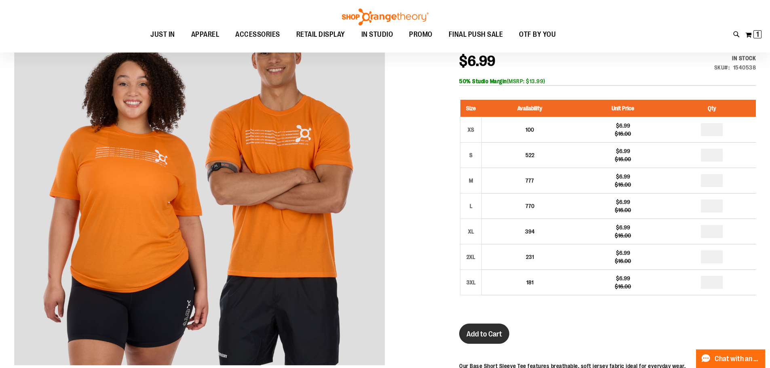
click at [481, 338] on span "Add to Cart" at bounding box center [484, 334] width 36 height 9
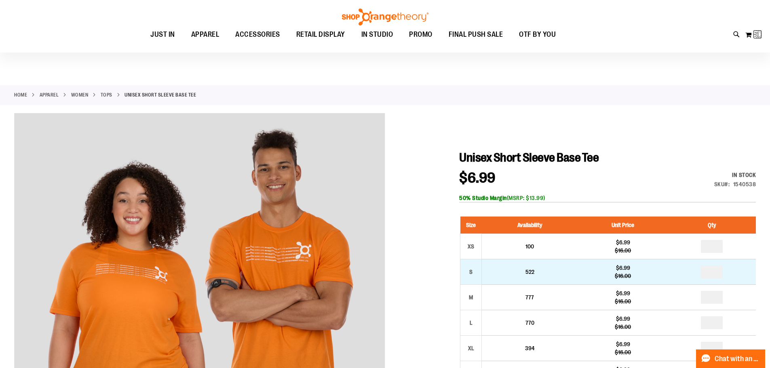
scroll to position [0, 0]
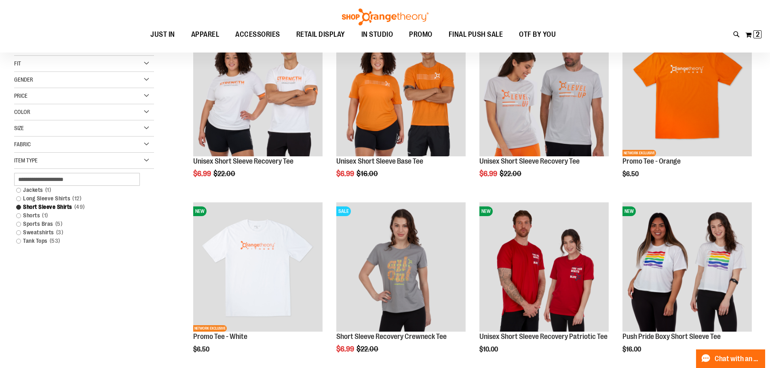
scroll to position [80, 0]
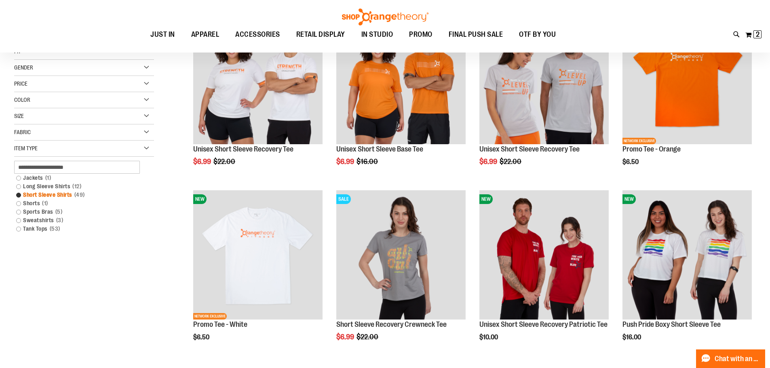
type input "**********"
click at [65, 193] on link "Short Sleeve Shirts 49 items" at bounding box center [79, 195] width 134 height 8
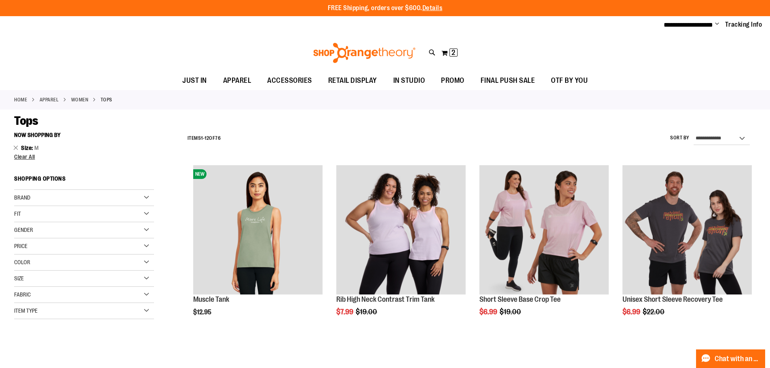
click at [97, 312] on div "Item Type" at bounding box center [84, 311] width 140 height 16
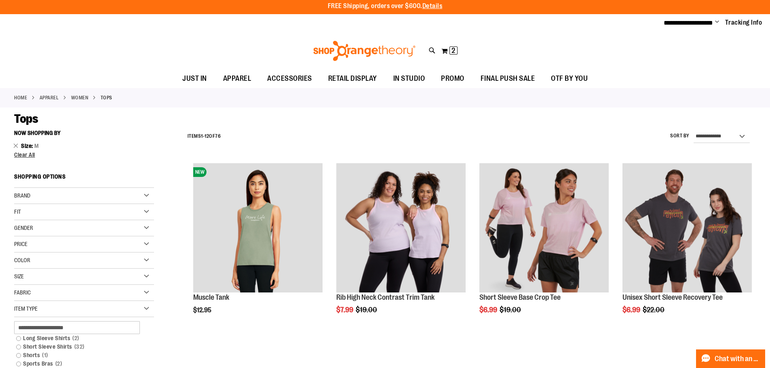
scroll to position [121, 0]
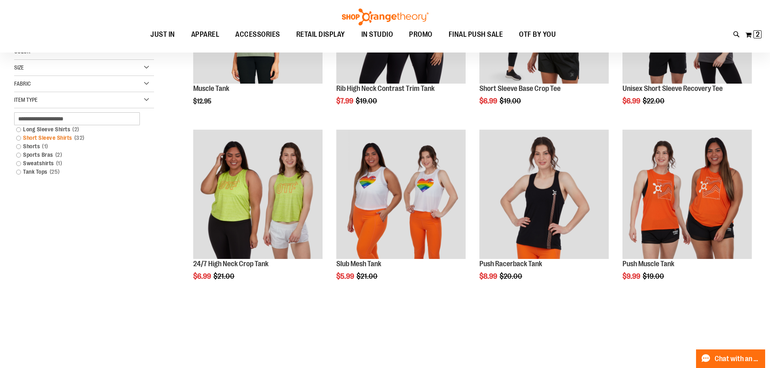
click at [56, 139] on link "Short Sleeve Shirts 32 items" at bounding box center [79, 138] width 134 height 8
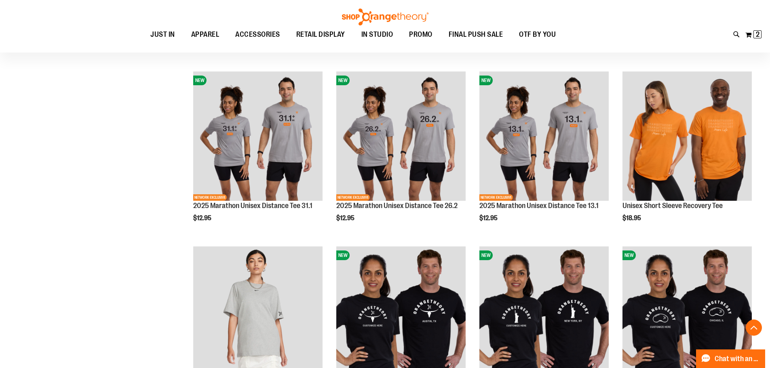
scroll to position [404, 0]
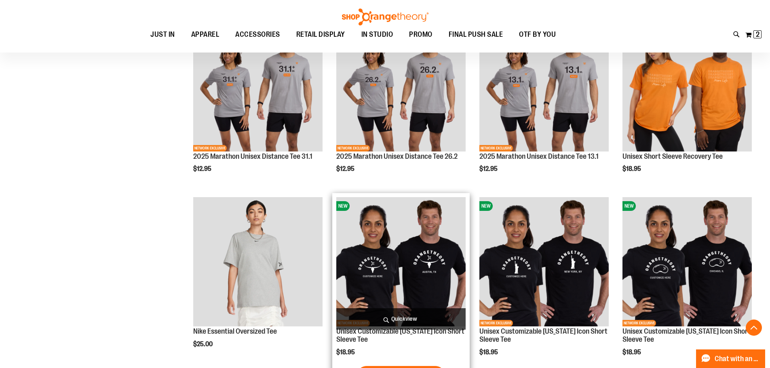
click at [353, 264] on img "product" at bounding box center [400, 261] width 129 height 129
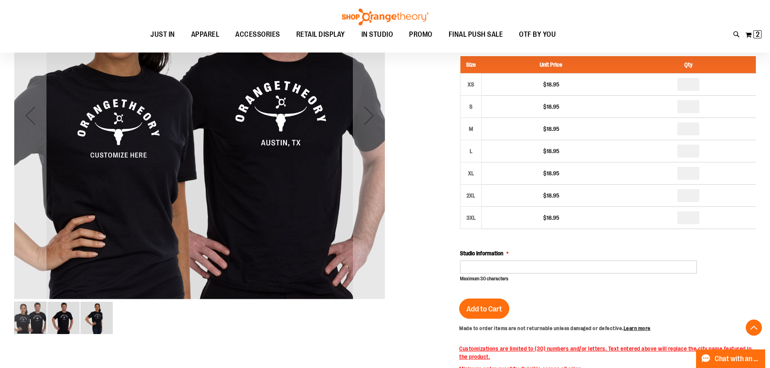
scroll to position [201, 0]
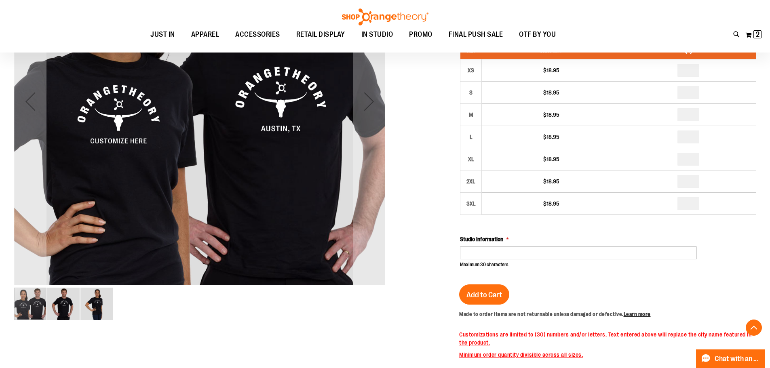
type input "**********"
click at [556, 253] on input "Studio Information" at bounding box center [578, 253] width 237 height 13
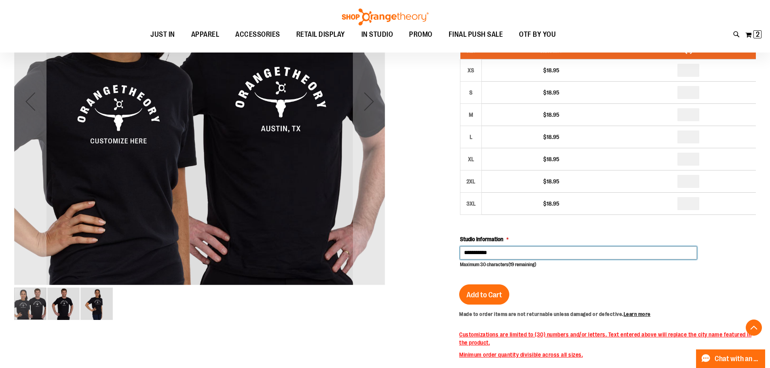
type input "**********"
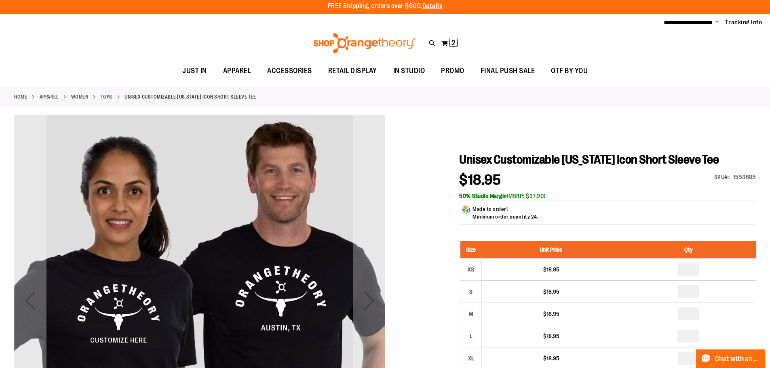
scroll to position [0, 0]
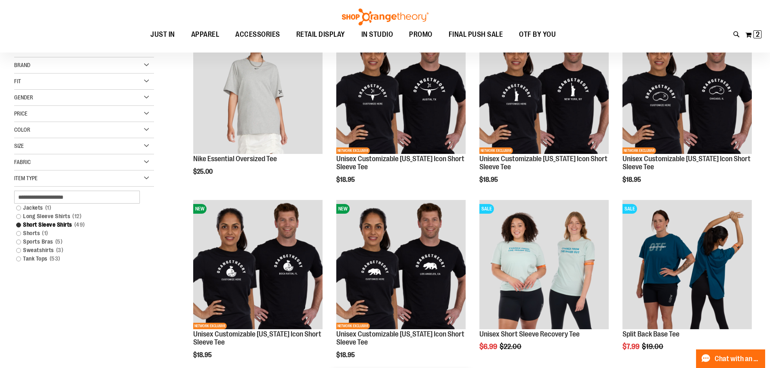
scroll to position [48, 0]
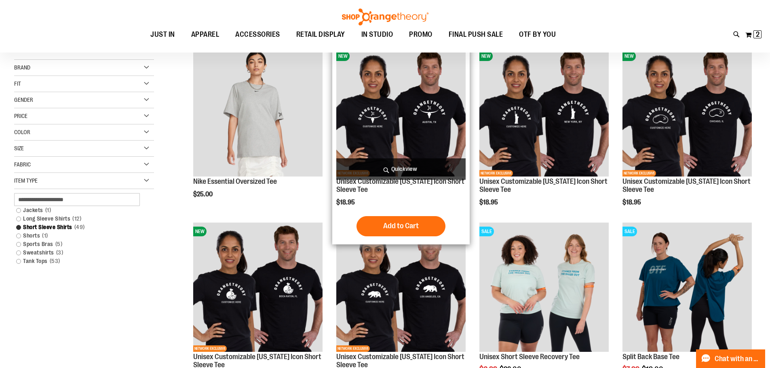
type input "**********"
click at [409, 95] on img "product" at bounding box center [400, 111] width 129 height 129
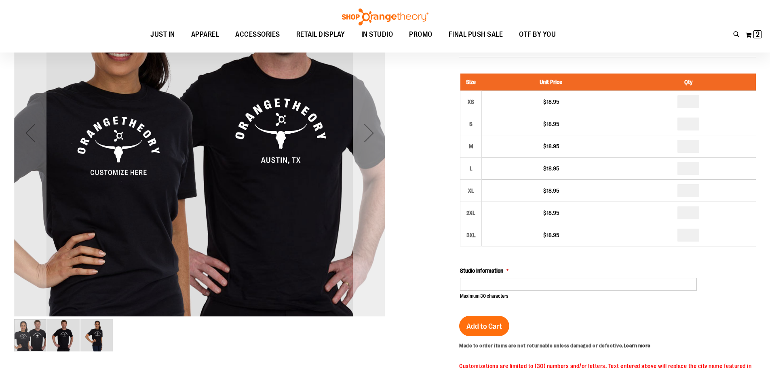
scroll to position [80, 0]
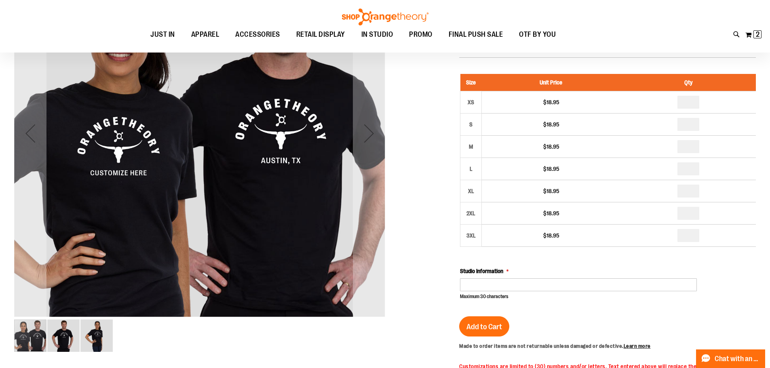
type input "**********"
click at [68, 332] on img "image 2 of 3" at bounding box center [63, 336] width 32 height 32
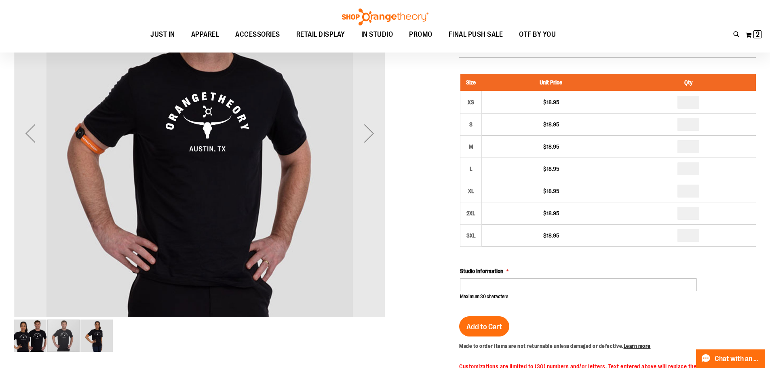
click at [39, 331] on img "image 1 of 3" at bounding box center [30, 336] width 32 height 32
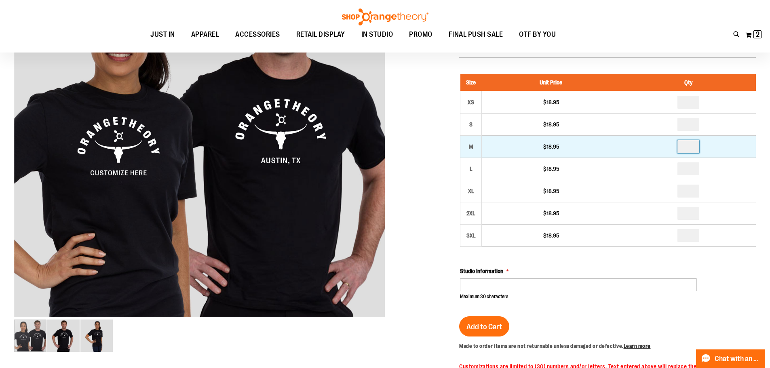
click at [695, 152] on input "number" at bounding box center [688, 146] width 22 height 13
type input "*"
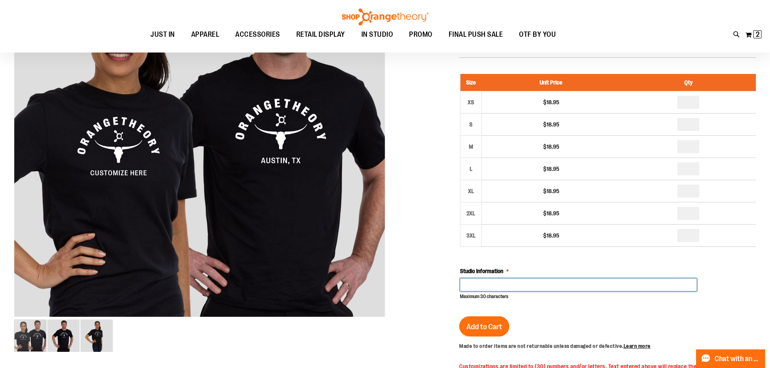
click at [504, 282] on input "Studio Information" at bounding box center [578, 284] width 237 height 13
type input "**********"
click at [505, 317] on div "Add to Cart" at bounding box center [484, 331] width 50 height 30
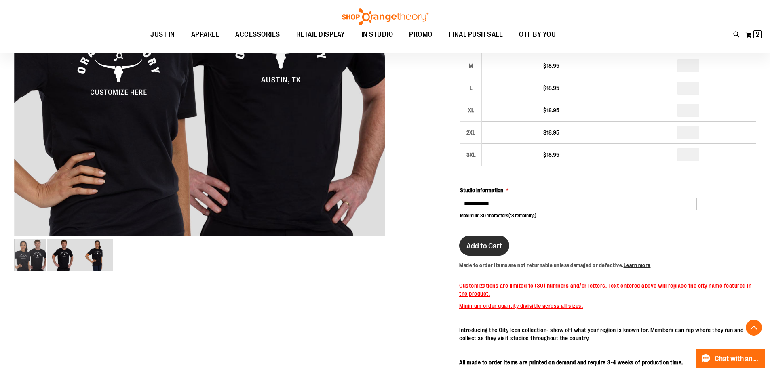
click at [483, 236] on button "Add to Cart" at bounding box center [484, 246] width 50 height 20
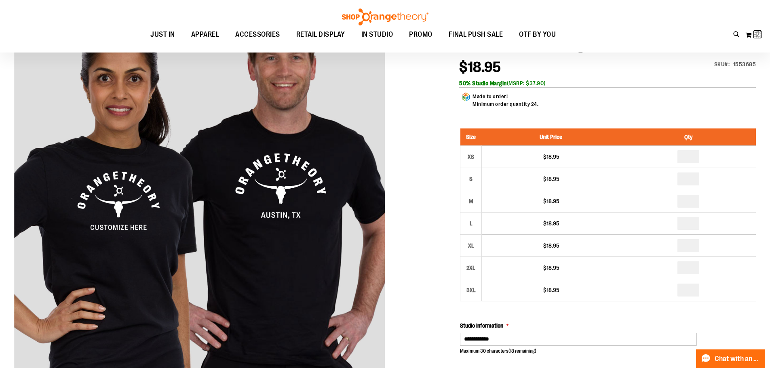
scroll to position [0, 0]
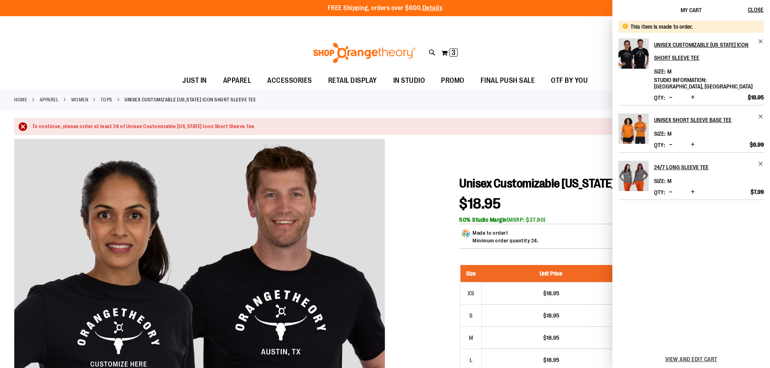
click at [670, 141] on span "Decrease product quantity" at bounding box center [671, 145] width 4 height 8
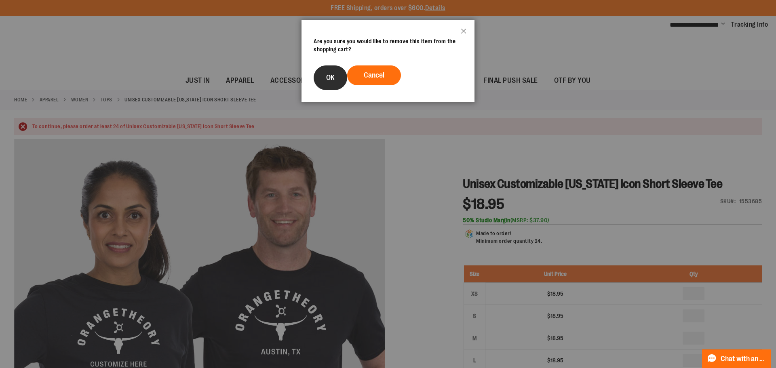
click at [336, 82] on button "OK" at bounding box center [331, 77] width 34 height 25
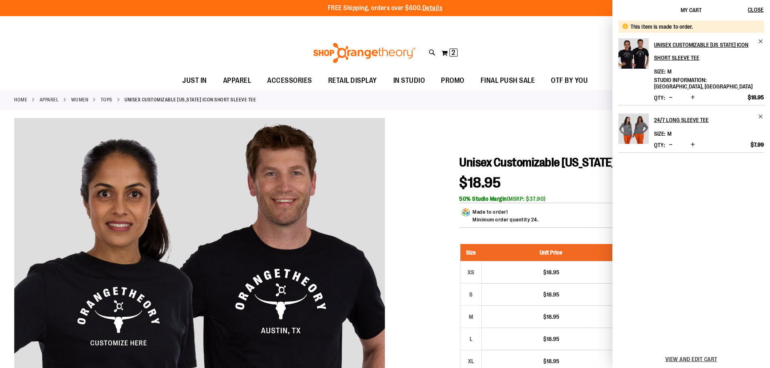
click at [696, 5] on div "My Cart Close" at bounding box center [691, 10] width 158 height 20
click at [591, 55] on div "Toggle Nav Search Popular Suggestions Advanced Search" at bounding box center [385, 52] width 770 height 37
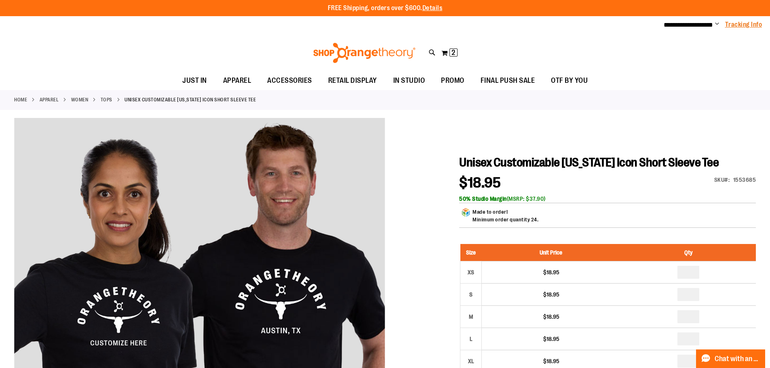
click at [736, 24] on link "Tracking Info" at bounding box center [743, 24] width 37 height 9
click at [444, 52] on button "My Cart 2 2 items" at bounding box center [449, 52] width 17 height 13
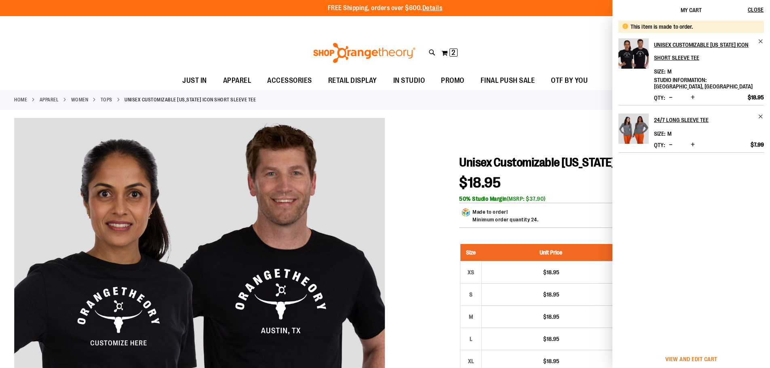
click at [679, 359] on span "View and edit cart" at bounding box center [691, 359] width 52 height 6
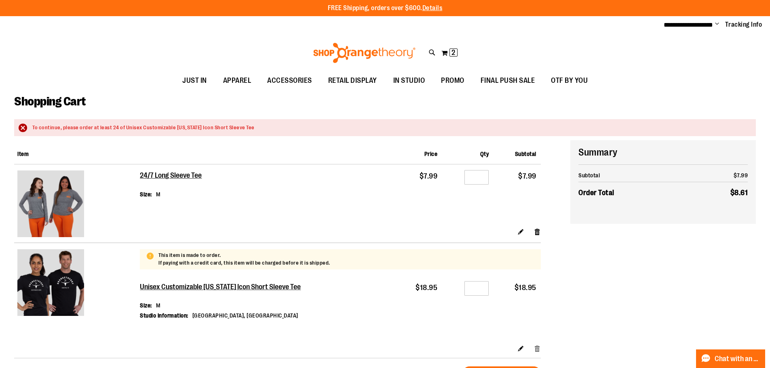
type input "**********"
click at [535, 348] on link "Remove item" at bounding box center [537, 348] width 7 height 8
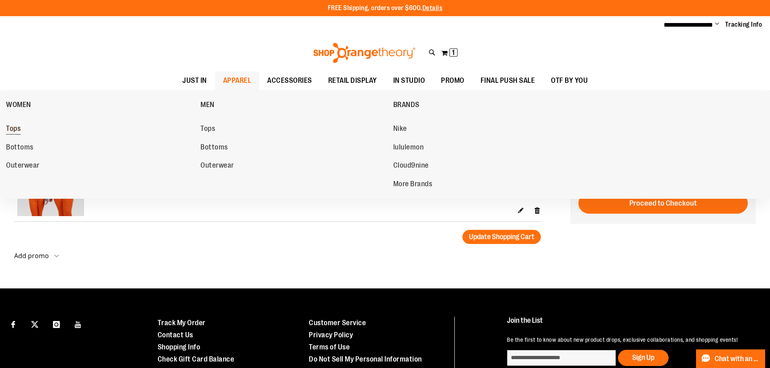
type input "**********"
click at [18, 127] on span "Tops" at bounding box center [13, 129] width 15 height 10
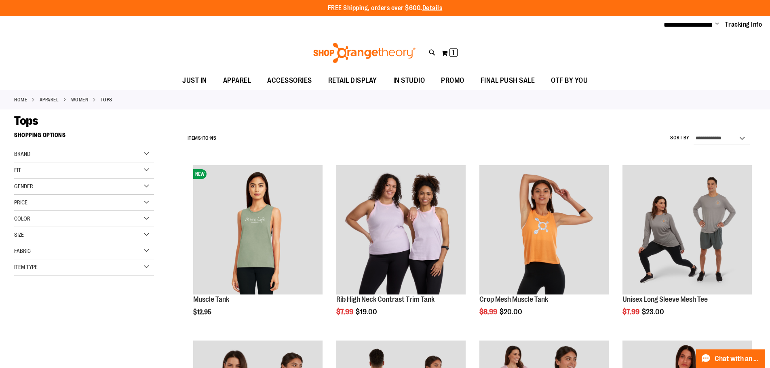
type input "**********"
click at [139, 270] on div "Item Type" at bounding box center [84, 267] width 140 height 16
click at [52, 310] on link "Short Sleeve Shirts 49 items" at bounding box center [79, 314] width 134 height 8
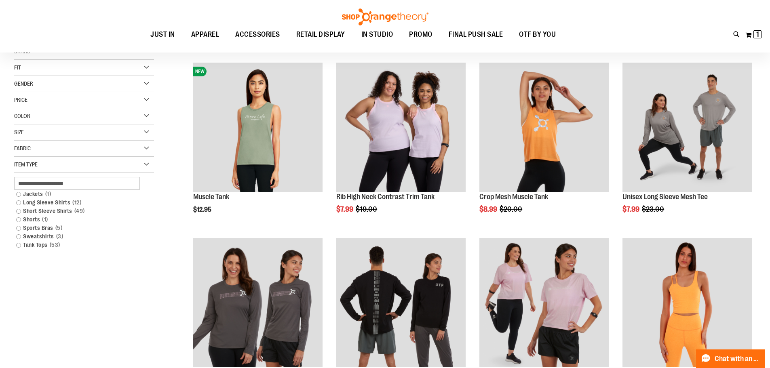
scroll to position [87, 0]
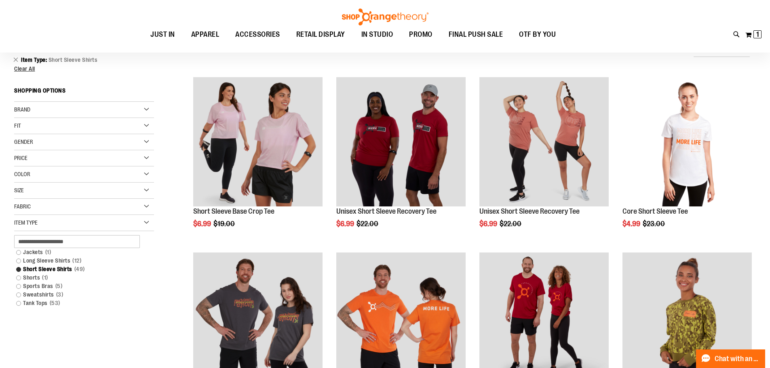
click at [143, 192] on div "Size" at bounding box center [84, 191] width 140 height 16
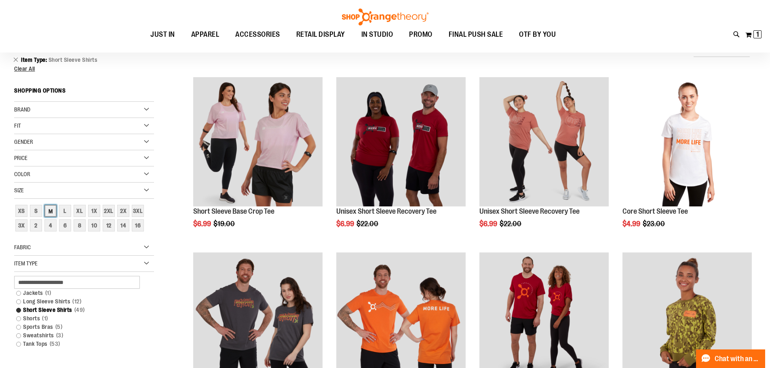
click at [46, 212] on div "M" at bounding box center [50, 211] width 12 height 12
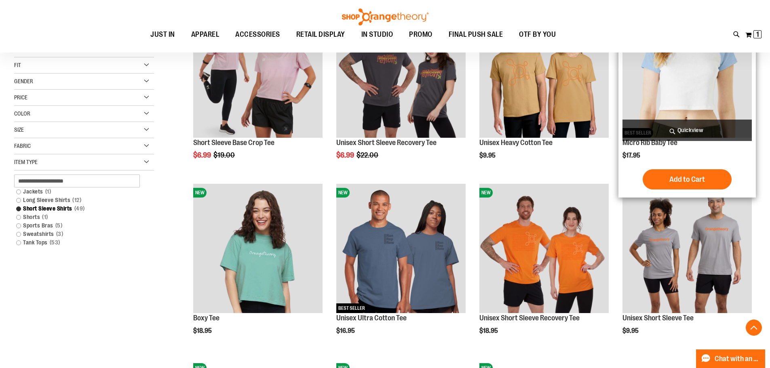
scroll to position [196, 0]
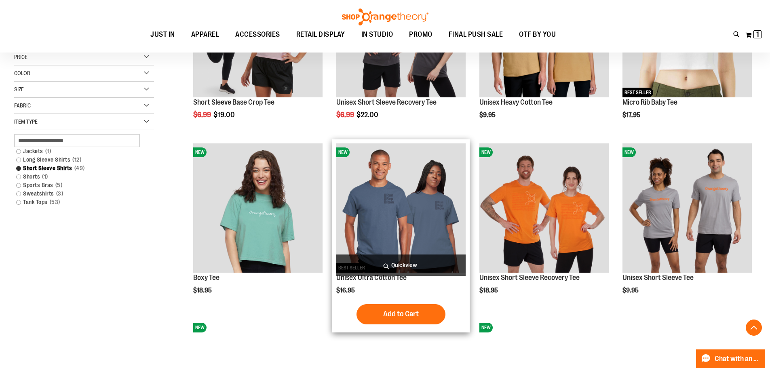
click at [372, 211] on img "product" at bounding box center [400, 207] width 129 height 129
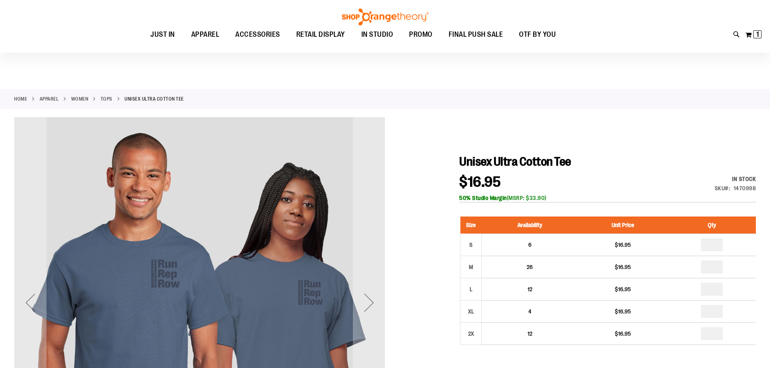
scroll to position [80, 0]
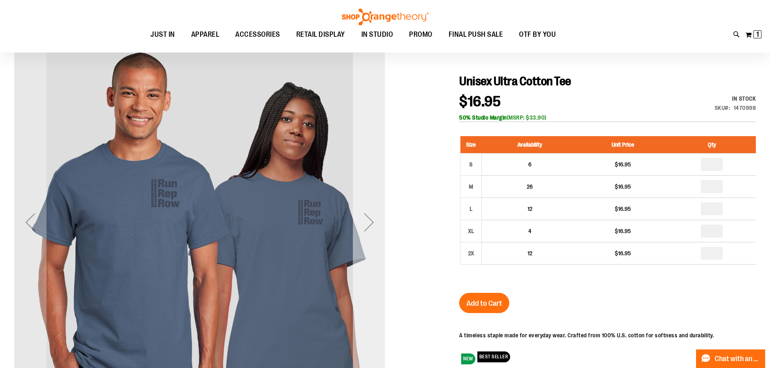
type input "**********"
click at [365, 228] on div "Next" at bounding box center [369, 222] width 32 height 32
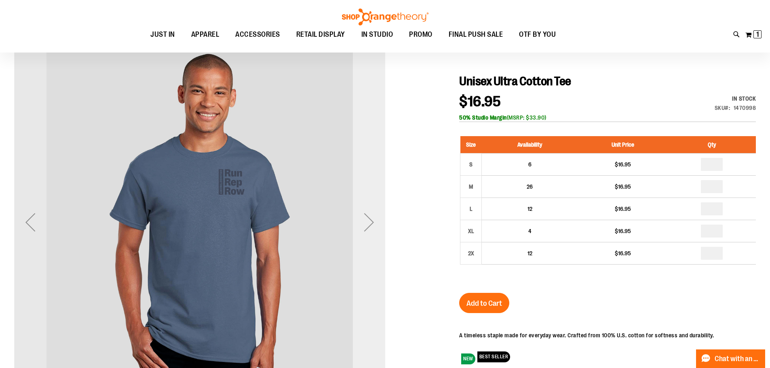
click at [365, 228] on div "Next" at bounding box center [369, 222] width 32 height 32
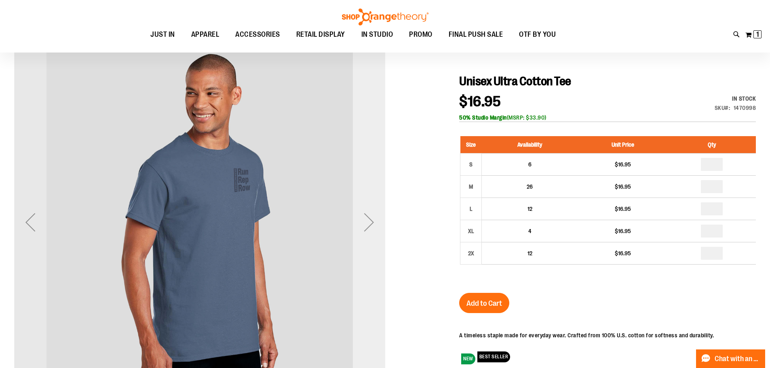
click at [365, 228] on div "Next" at bounding box center [369, 222] width 32 height 32
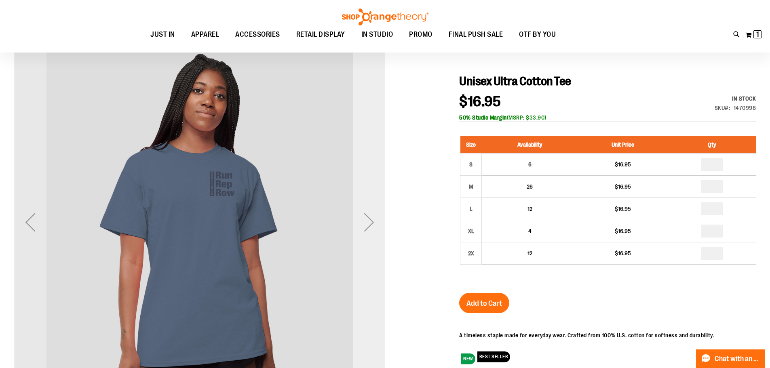
click at [365, 228] on div "Next" at bounding box center [369, 222] width 32 height 32
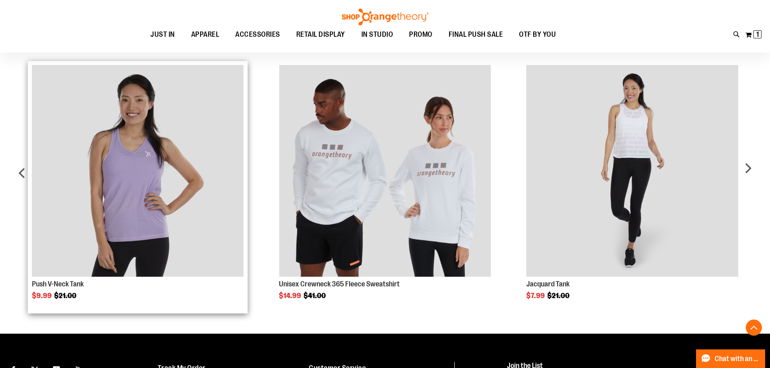
scroll to position [525, 0]
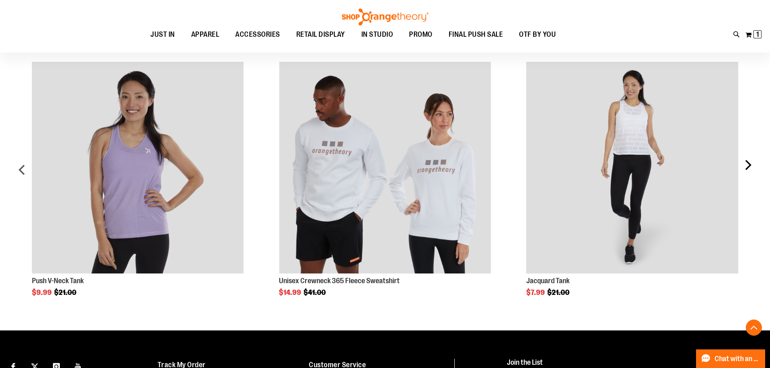
click at [748, 169] on div "next" at bounding box center [748, 173] width 16 height 247
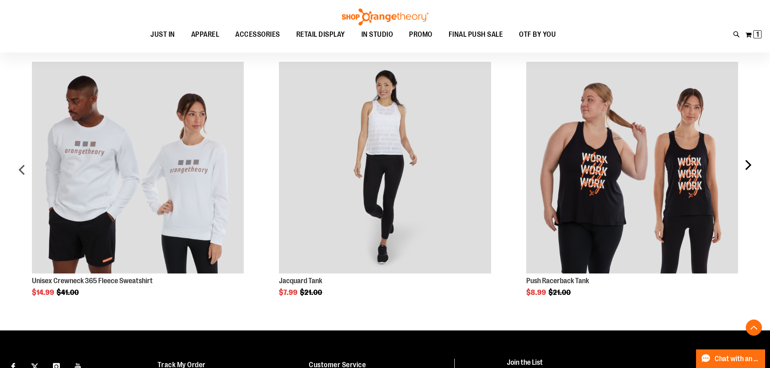
click at [746, 167] on div "next" at bounding box center [748, 173] width 16 height 247
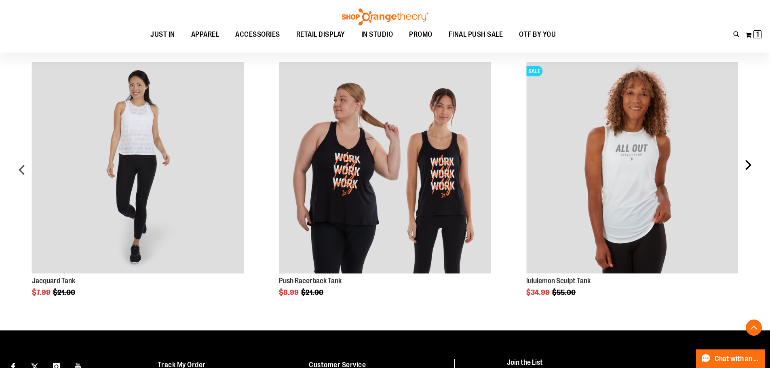
click at [746, 167] on div "next" at bounding box center [748, 173] width 16 height 247
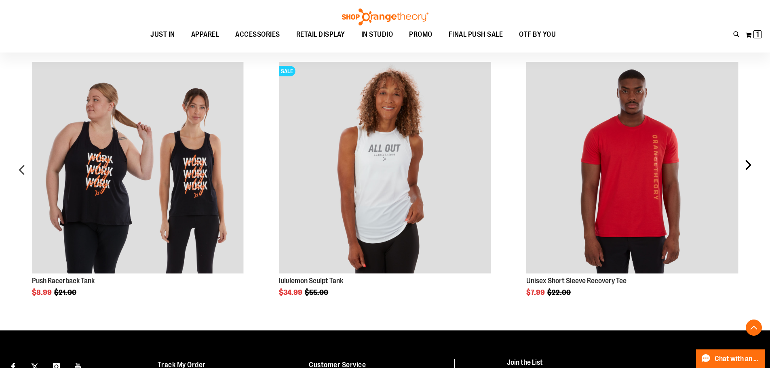
click at [746, 167] on div "next" at bounding box center [748, 173] width 16 height 247
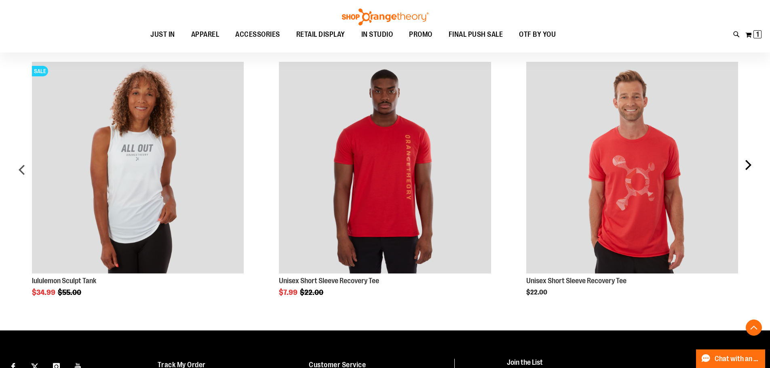
click at [746, 167] on div "next" at bounding box center [748, 173] width 16 height 247
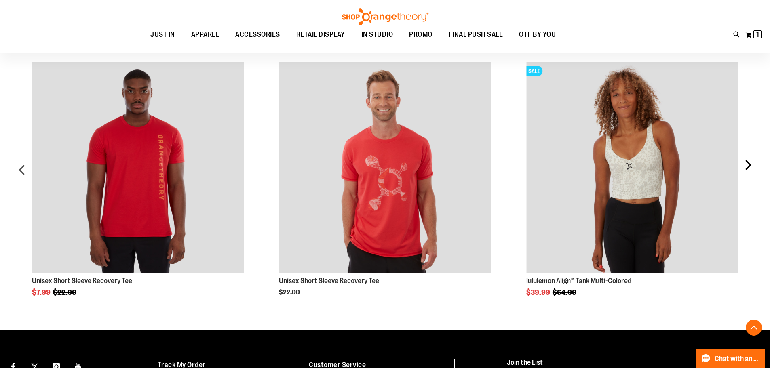
click at [746, 167] on div "next" at bounding box center [748, 173] width 16 height 247
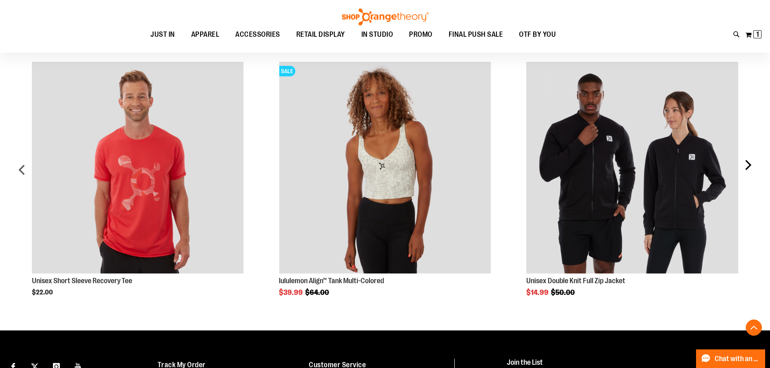
click at [746, 167] on div "next" at bounding box center [748, 173] width 16 height 247
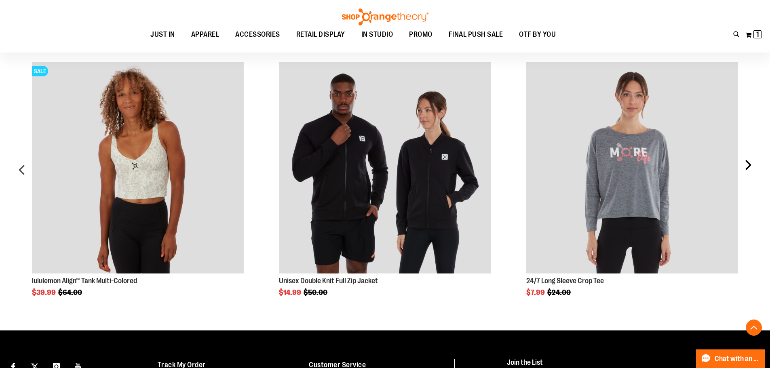
click at [746, 167] on div "next" at bounding box center [748, 173] width 16 height 247
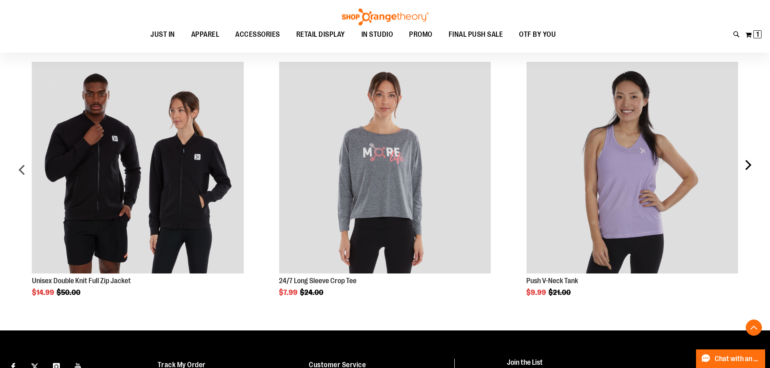
click at [746, 167] on div "next" at bounding box center [748, 173] width 16 height 247
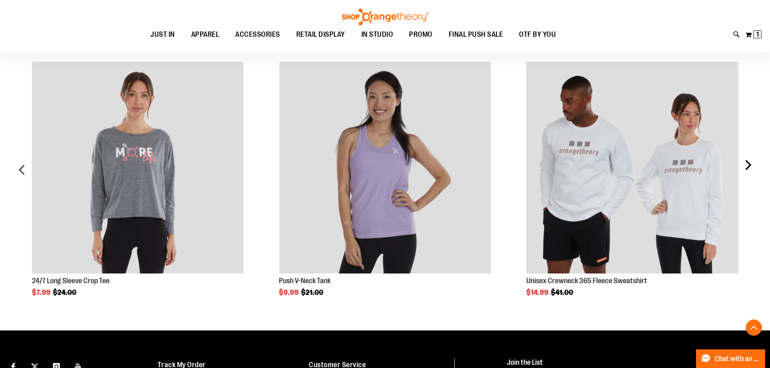
click at [746, 167] on div "next" at bounding box center [748, 173] width 16 height 247
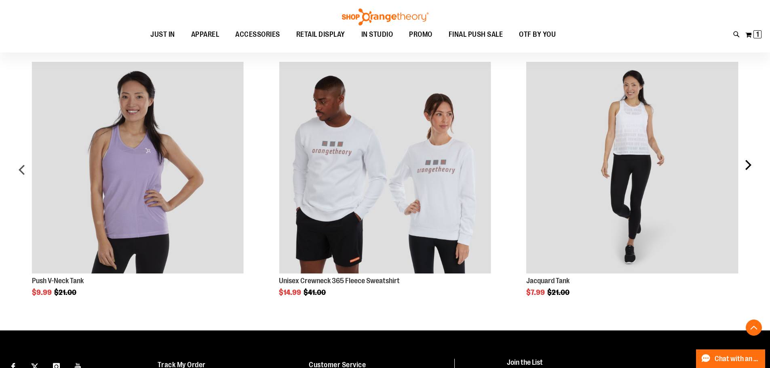
click at [746, 167] on div "next" at bounding box center [748, 173] width 16 height 247
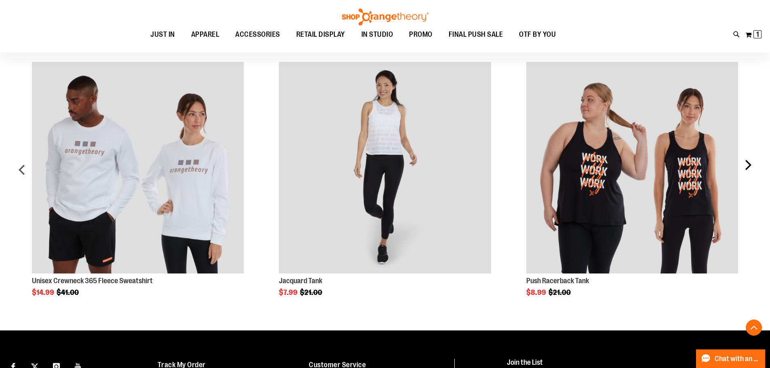
click at [746, 167] on div "next" at bounding box center [748, 173] width 16 height 247
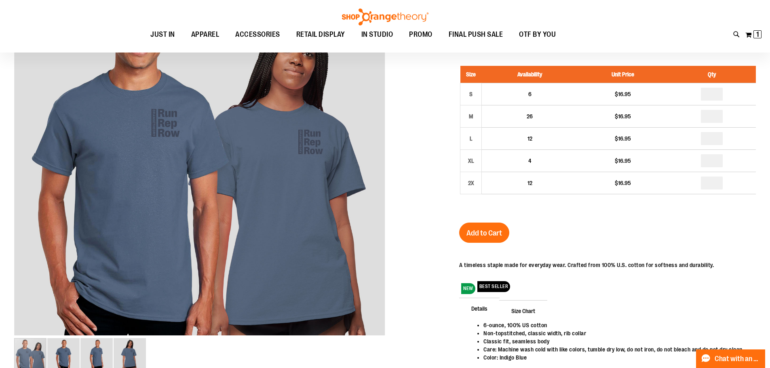
scroll to position [80, 0]
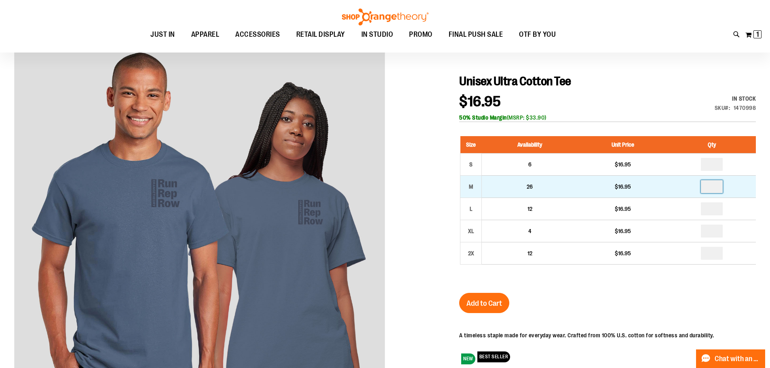
click at [711, 188] on input "number" at bounding box center [712, 186] width 22 height 13
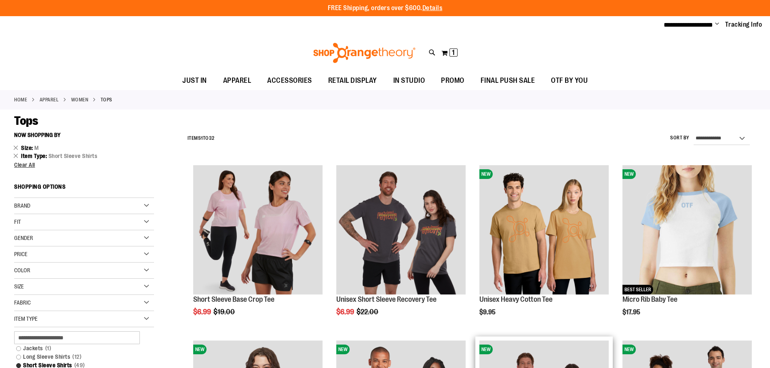
scroll to position [261, 0]
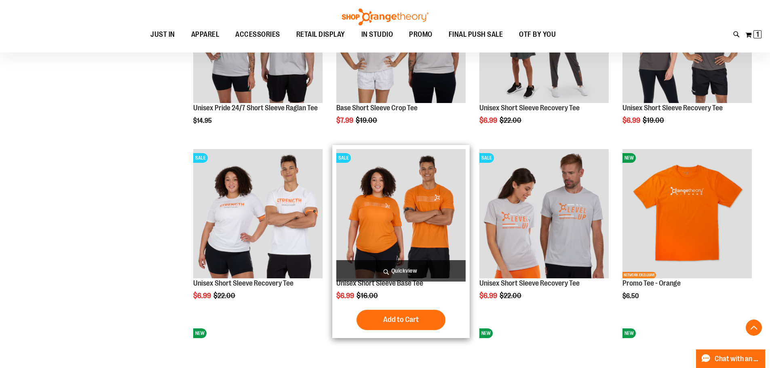
scroll to position [1069, 0]
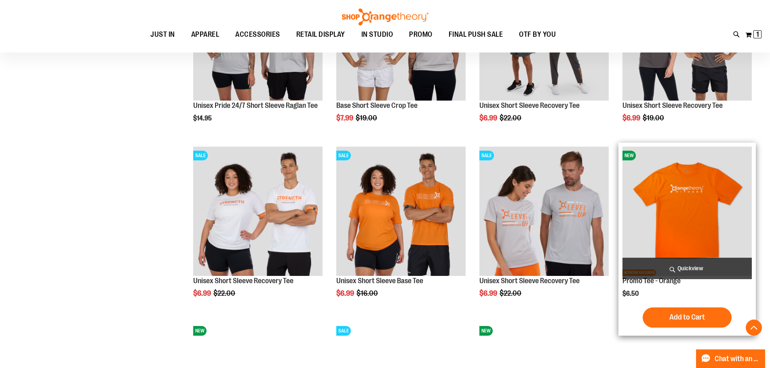
type input "**********"
click at [678, 220] on img "product" at bounding box center [686, 211] width 129 height 129
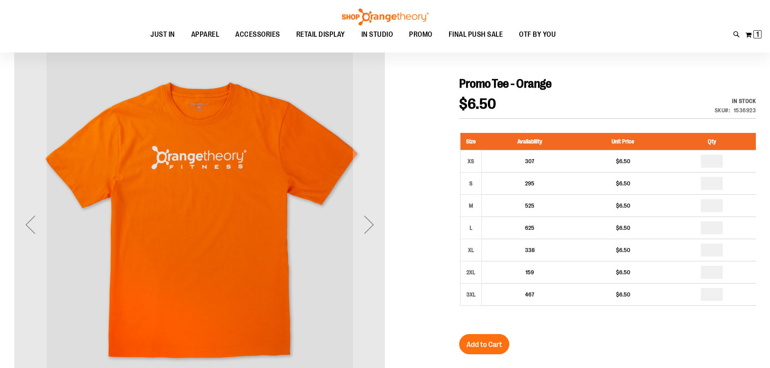
scroll to position [80, 0]
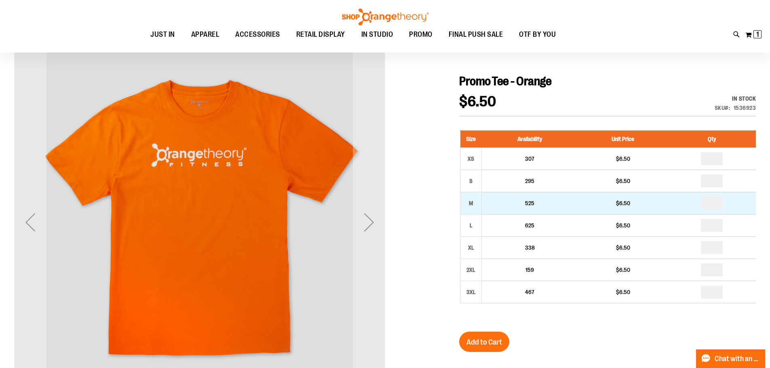
type input "**********"
drag, startPoint x: 724, startPoint y: 203, endPoint x: 718, endPoint y: 198, distance: 8.0
click at [723, 203] on td "*" at bounding box center [712, 203] width 88 height 22
click at [718, 198] on input "number" at bounding box center [712, 203] width 22 height 13
type input "*"
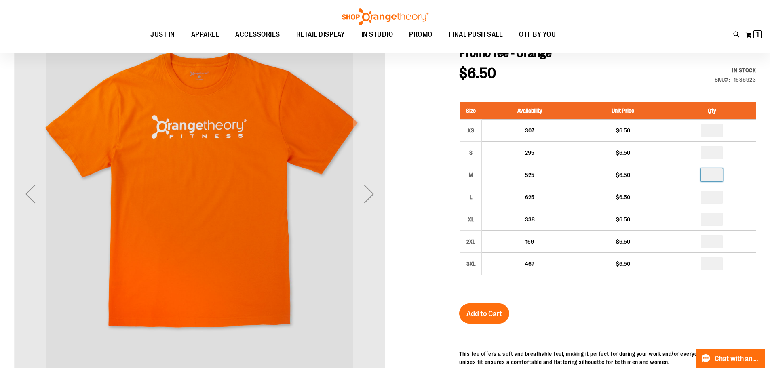
scroll to position [121, 0]
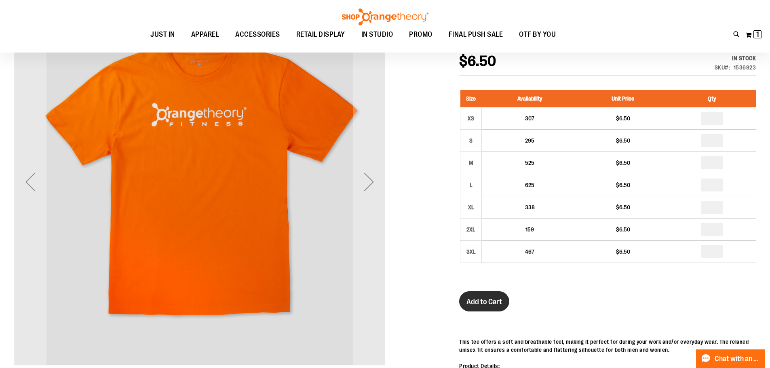
click at [500, 298] on span "Add to Cart" at bounding box center [484, 301] width 36 height 9
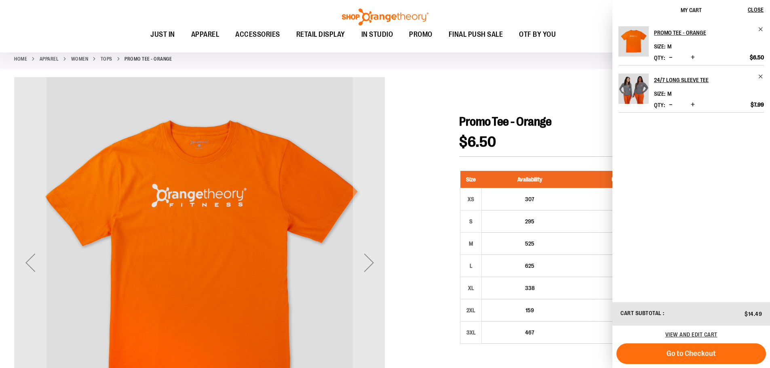
scroll to position [238, 0]
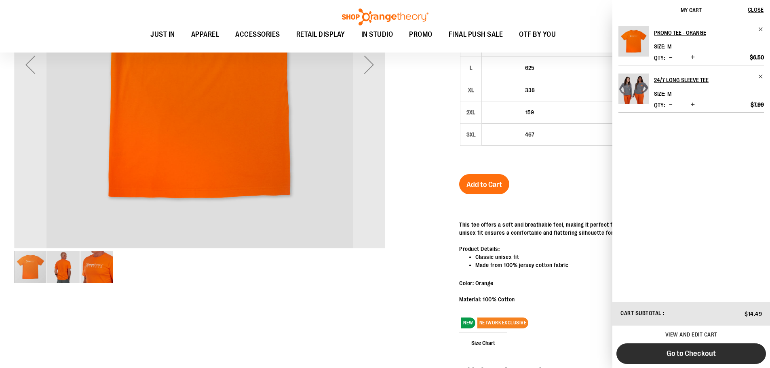
click at [684, 348] on button "Go to Checkout" at bounding box center [691, 354] width 150 height 21
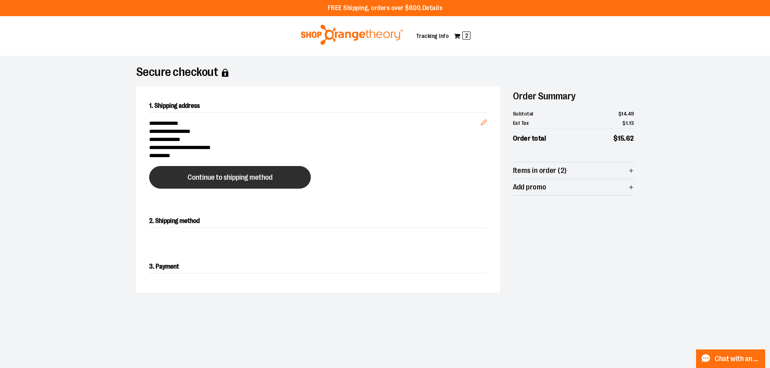
click at [295, 177] on button "Continue to shipping method" at bounding box center [230, 177] width 162 height 23
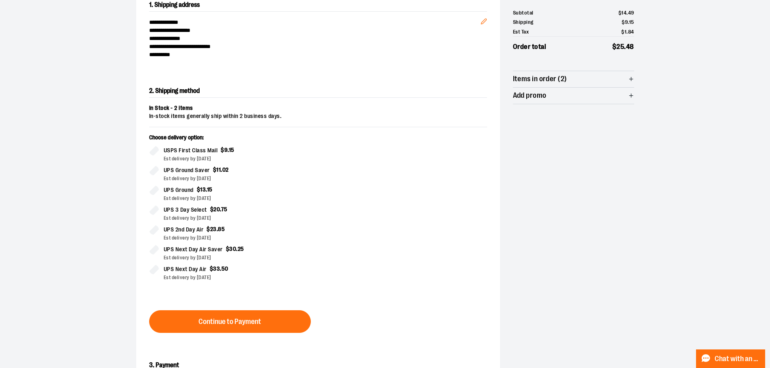
scroll to position [138, 0]
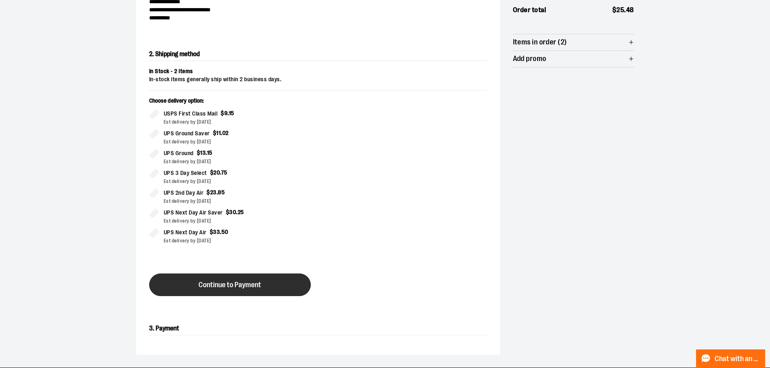
click at [272, 292] on button "Continue to Payment" at bounding box center [230, 285] width 162 height 23
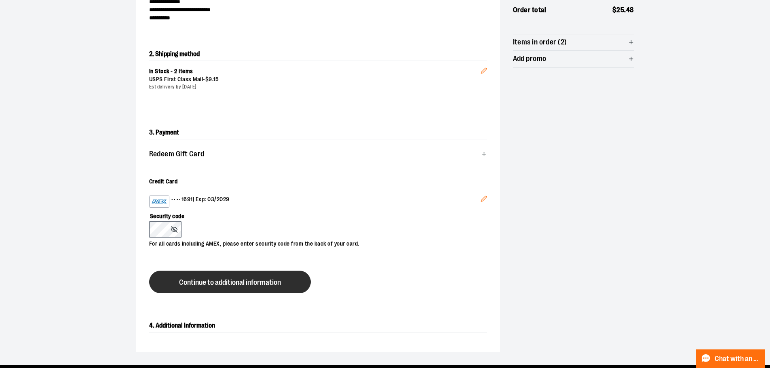
click at [260, 281] on span "Continue to additional information" at bounding box center [230, 283] width 102 height 8
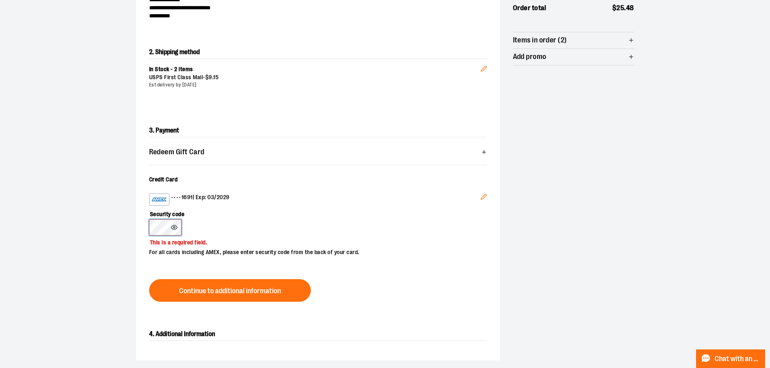
scroll to position [242, 0]
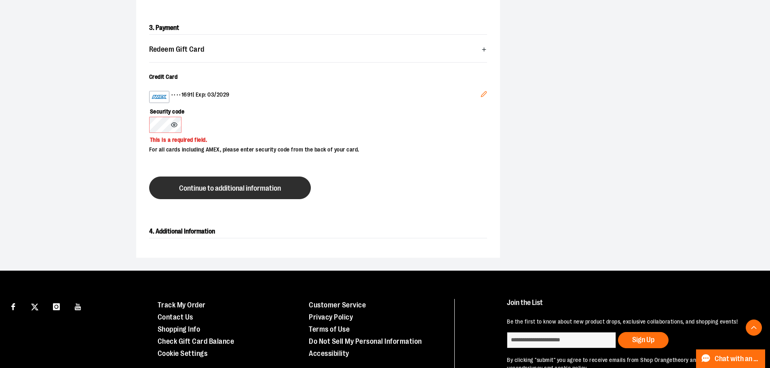
click at [299, 196] on button "Continue to additional information" at bounding box center [230, 188] width 162 height 23
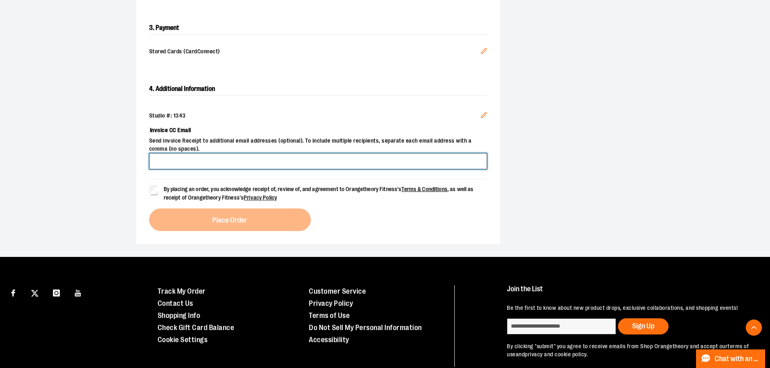
click at [383, 163] on input "Invoice CC Email" at bounding box center [318, 161] width 338 height 16
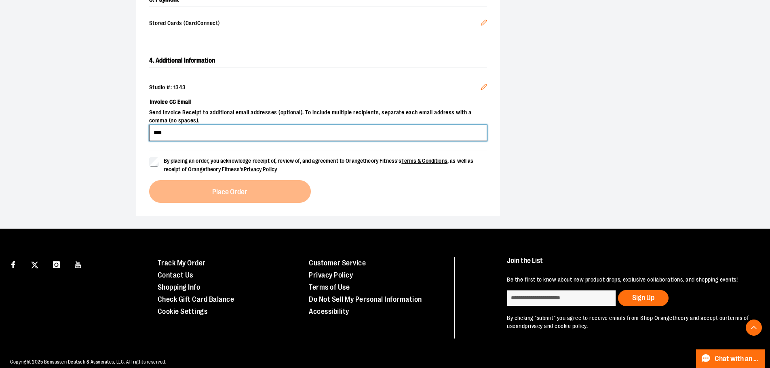
scroll to position [281, 0]
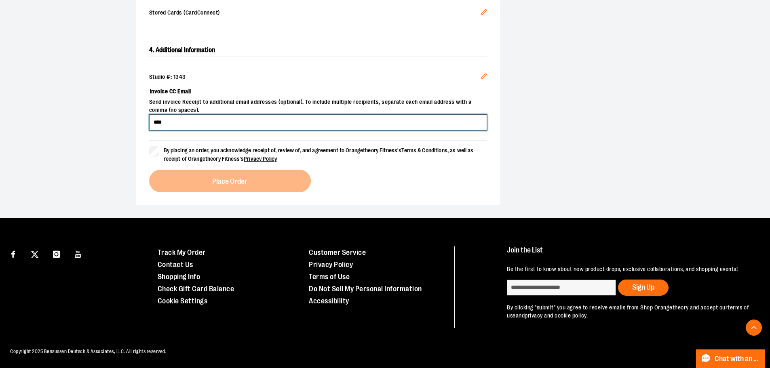
click at [214, 120] on input "****" at bounding box center [318, 122] width 338 height 16
type input "**********"
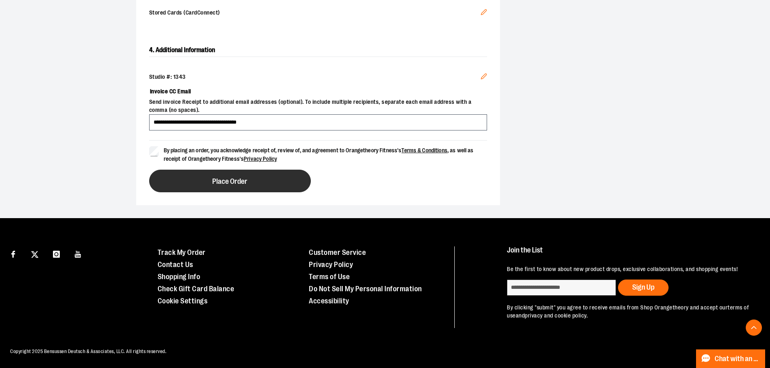
click at [286, 188] on button "Place Order" at bounding box center [230, 181] width 162 height 23
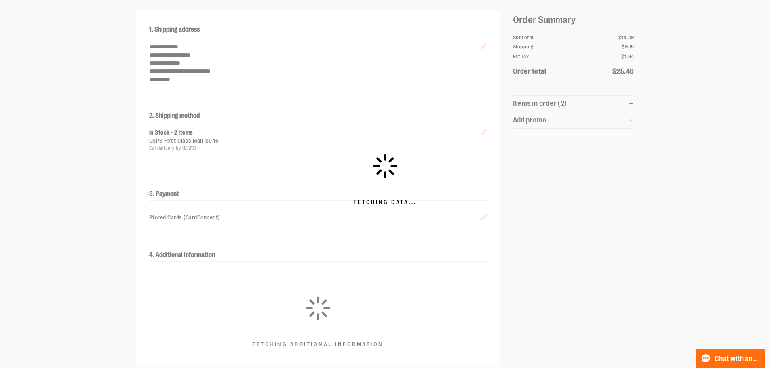
scroll to position [36, 0]
